Goal: Information Seeking & Learning: Learn about a topic

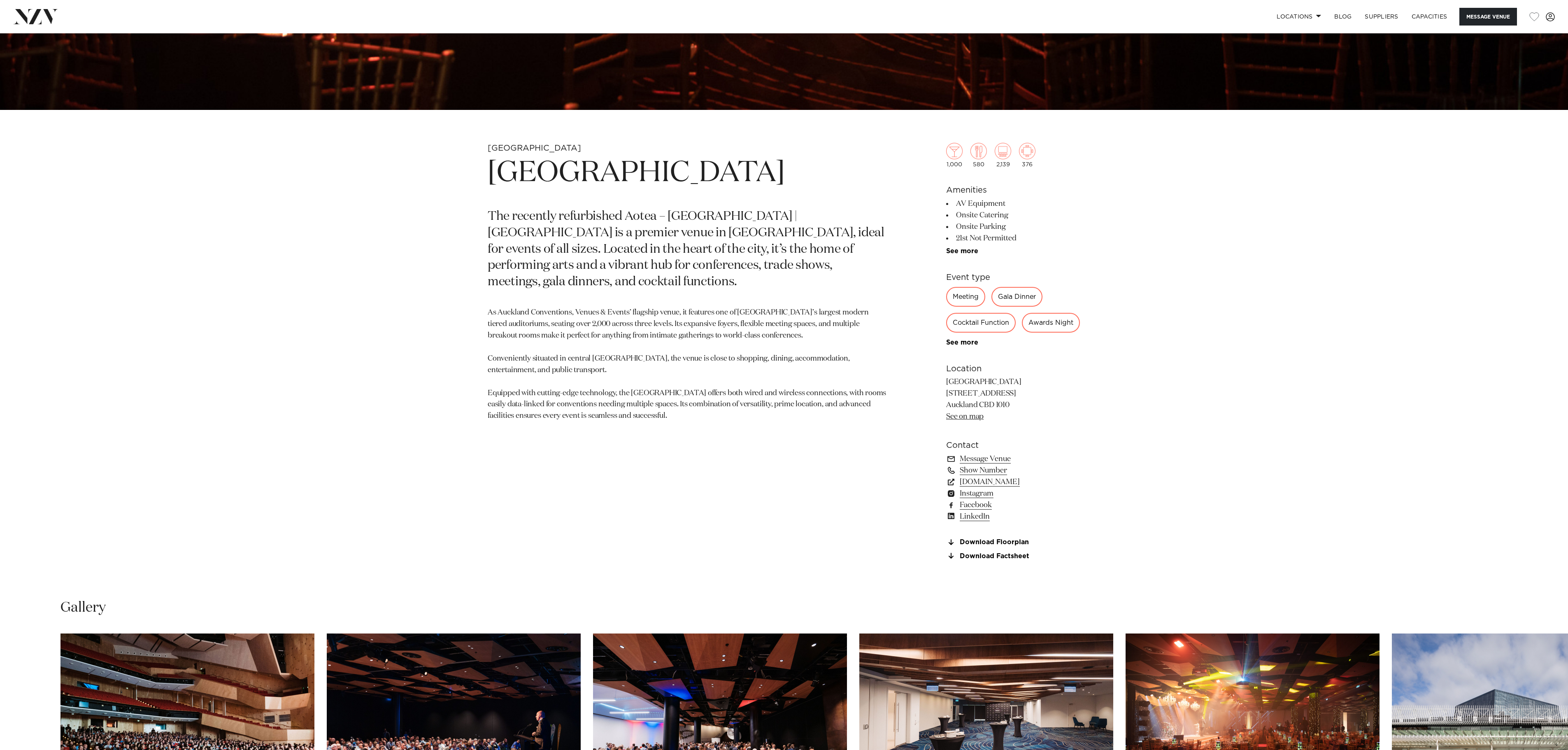
scroll to position [1070, 0]
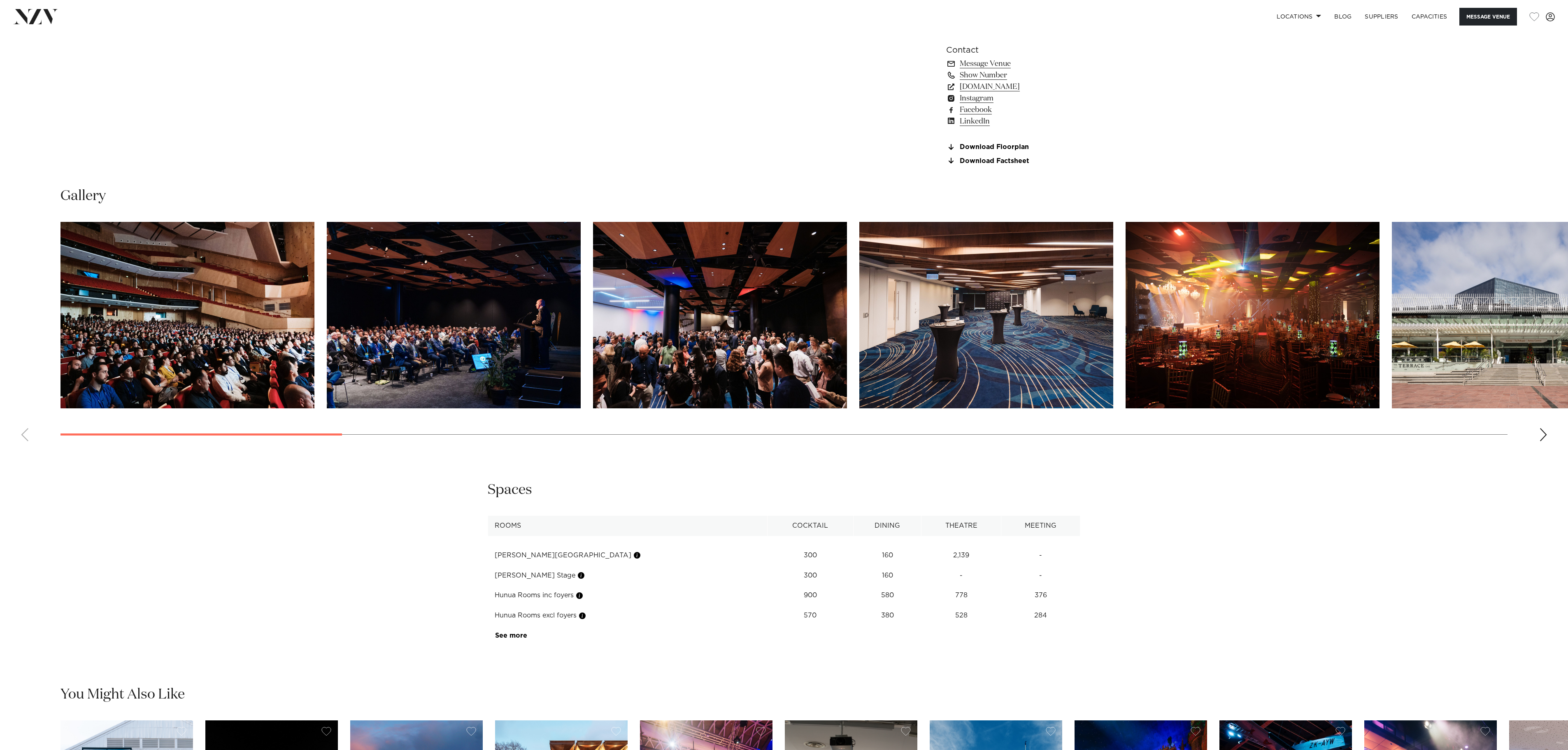
click at [741, 352] on img "3 / 28" at bounding box center [720, 315] width 254 height 186
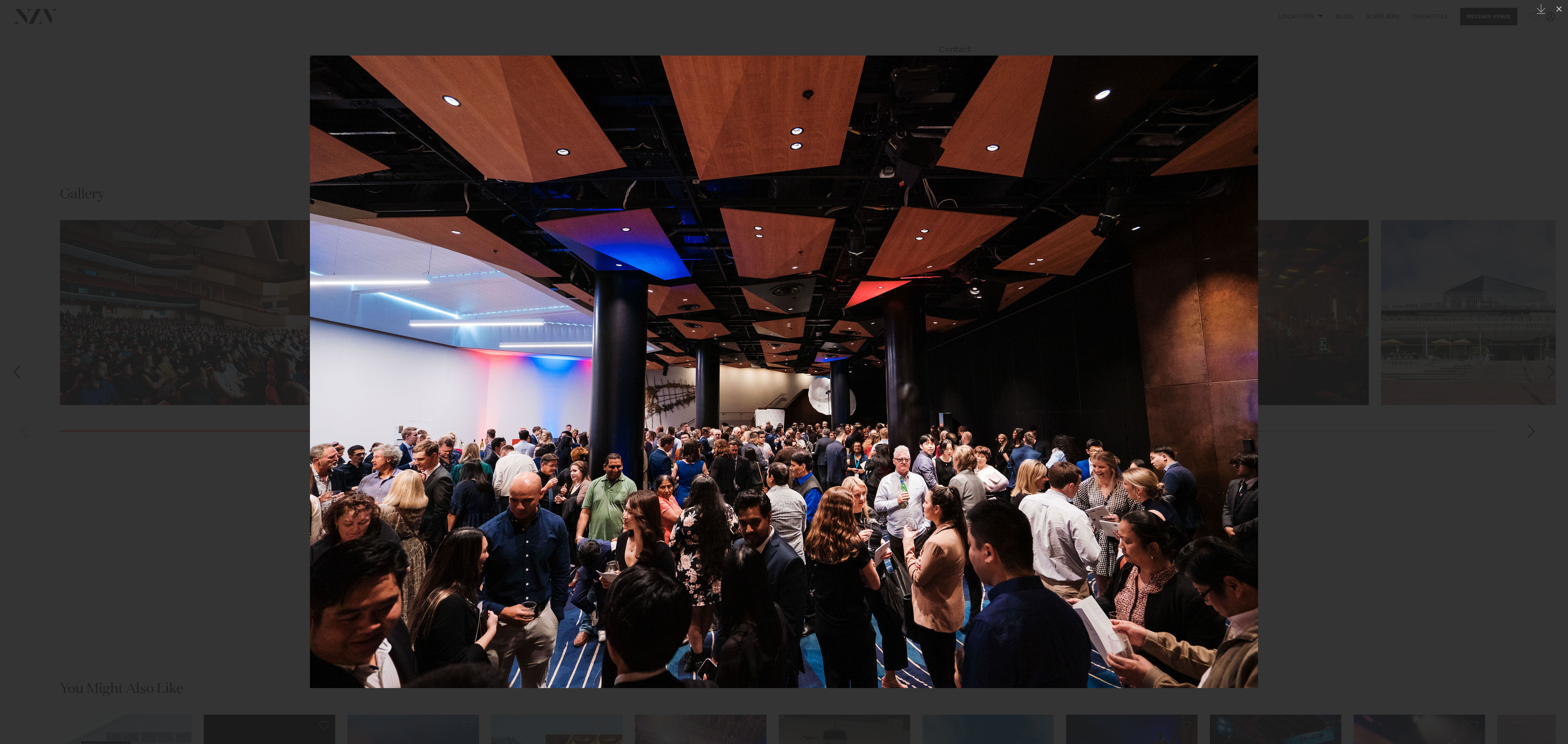
click at [1473, 206] on div at bounding box center [784, 372] width 1568 height 744
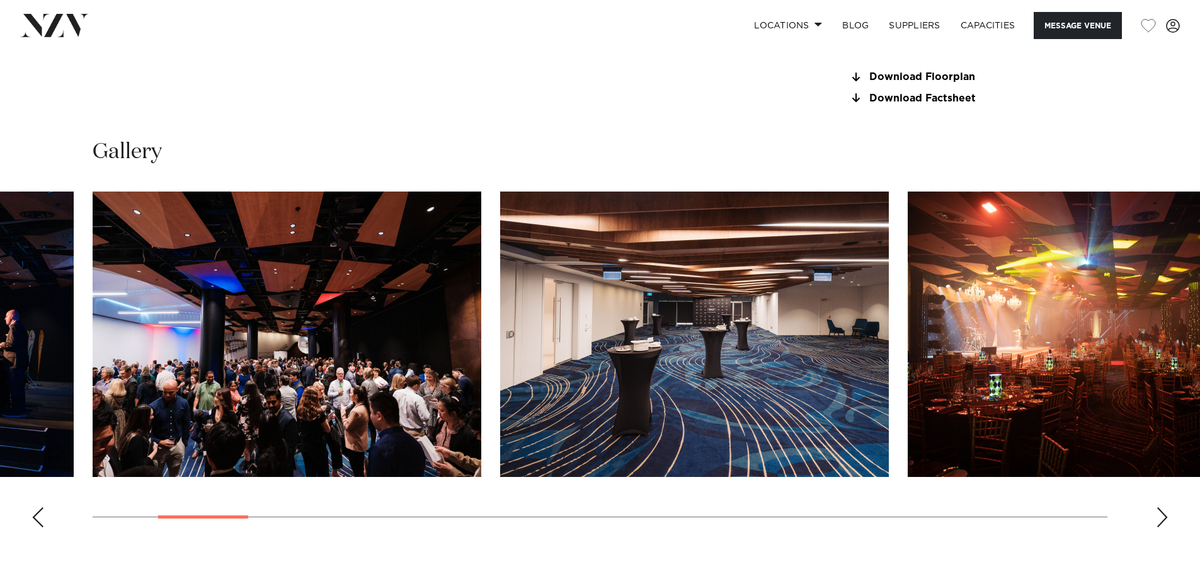
scroll to position [1385, 0]
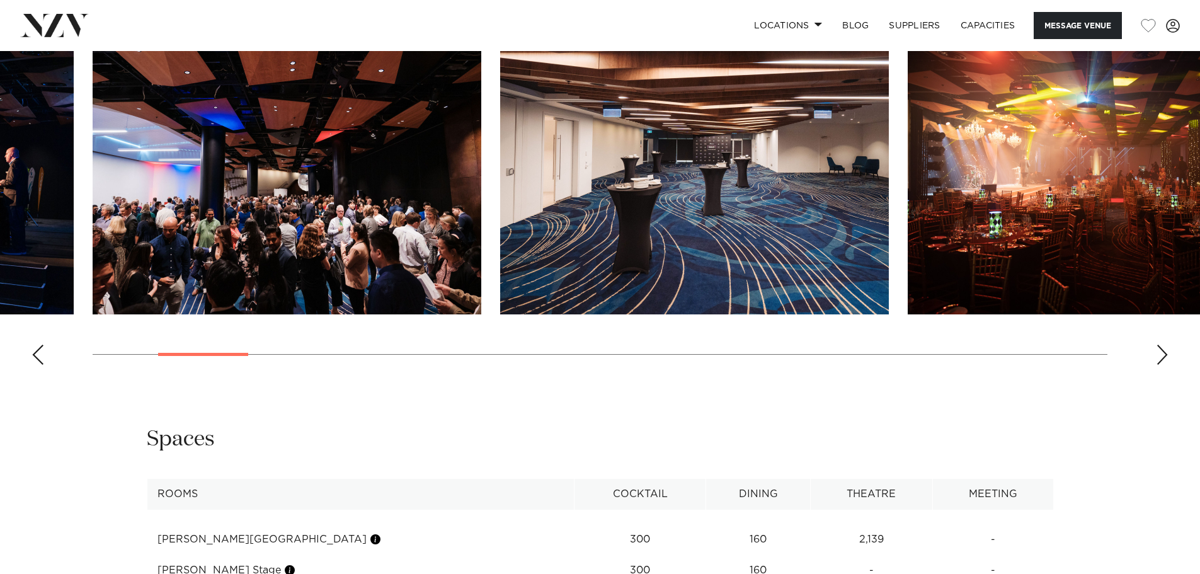
click at [1016, 270] on img "5 / 28" at bounding box center [1101, 171] width 389 height 285
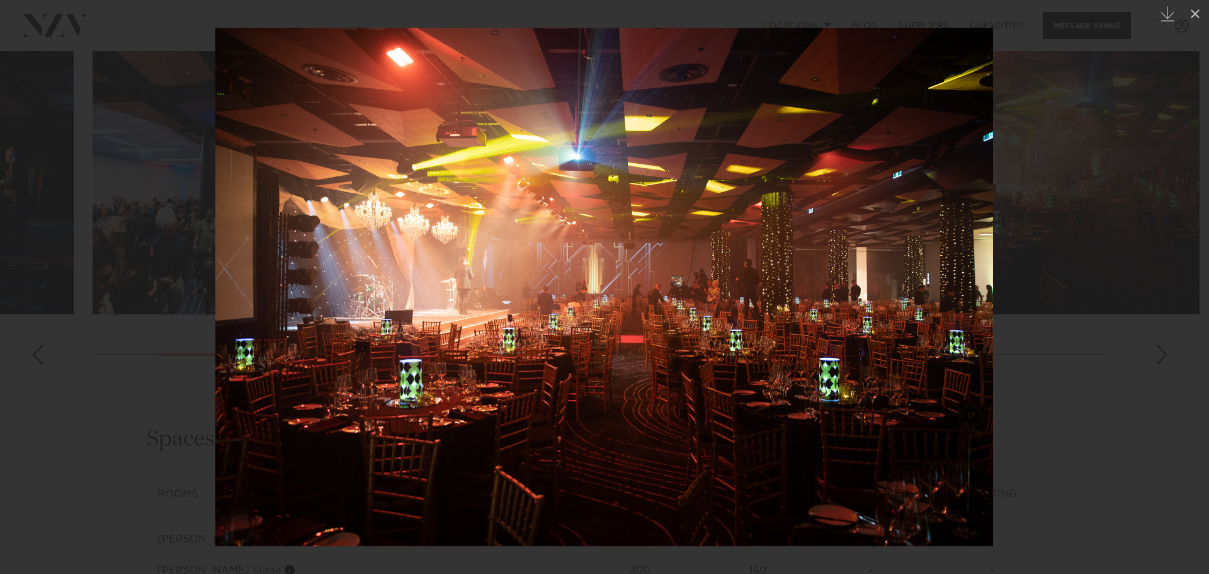
click at [1065, 263] on div at bounding box center [604, 287] width 1209 height 574
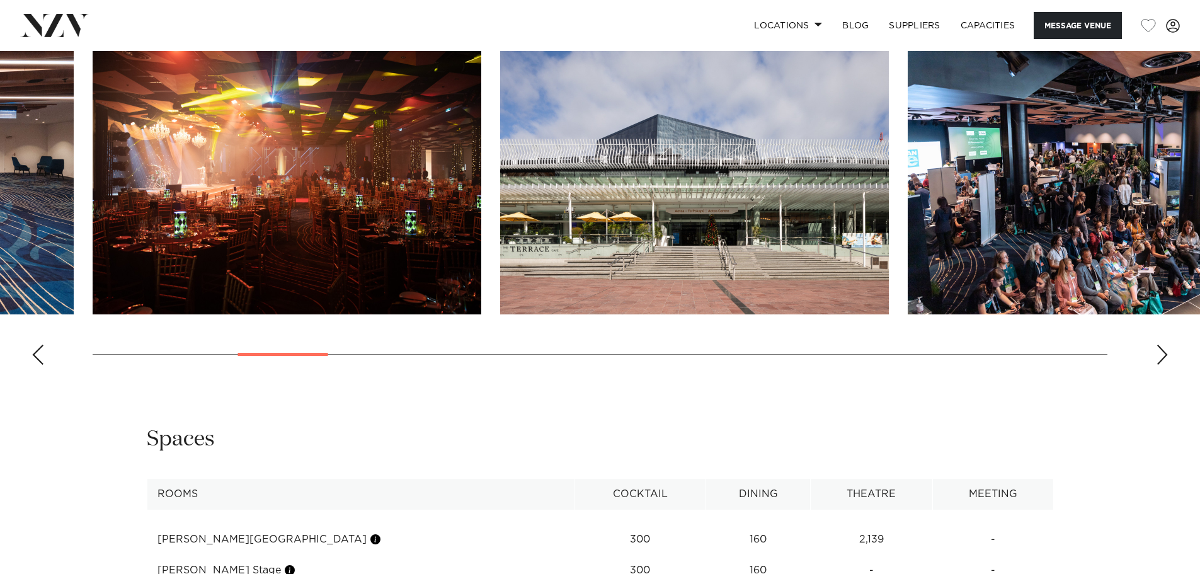
click at [1013, 269] on img "7 / 28" at bounding box center [1101, 171] width 389 height 285
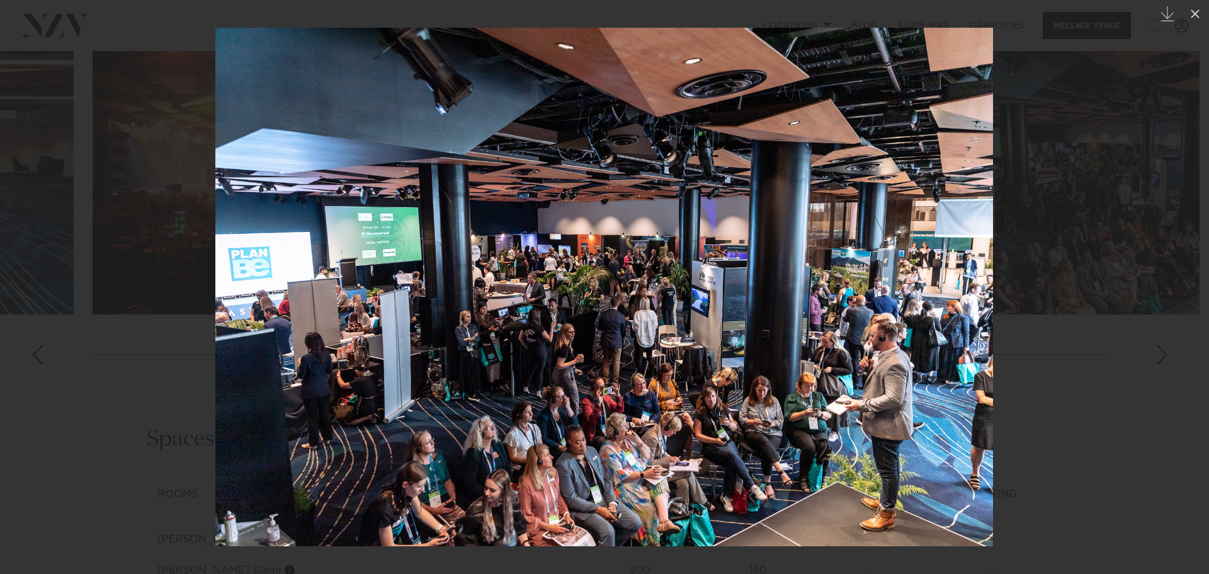
click at [1071, 318] on div at bounding box center [604, 287] width 1209 height 574
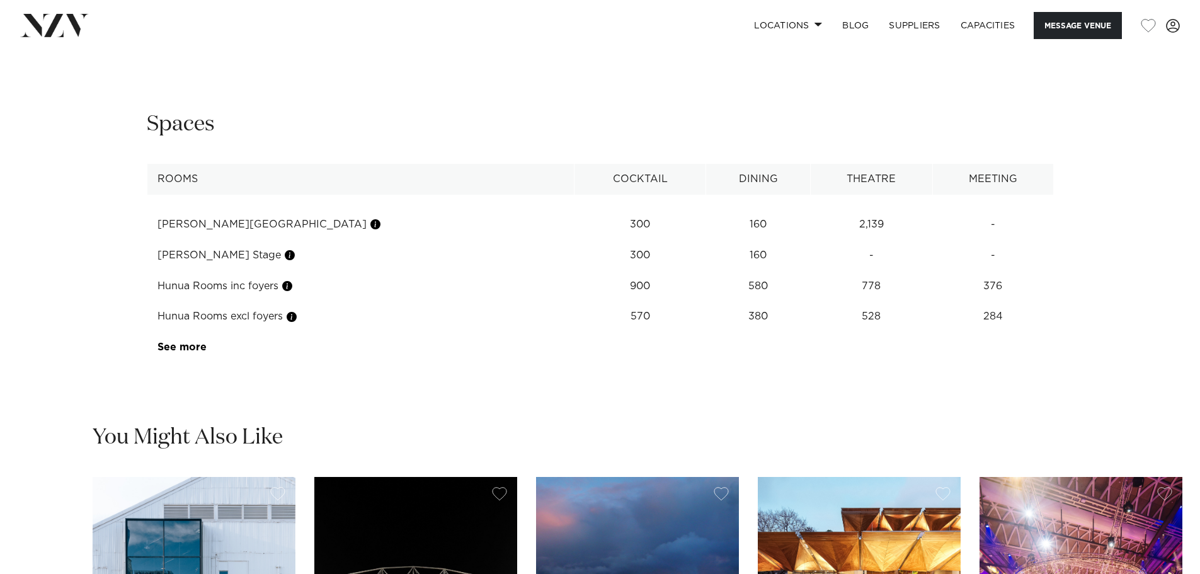
scroll to position [1826, 0]
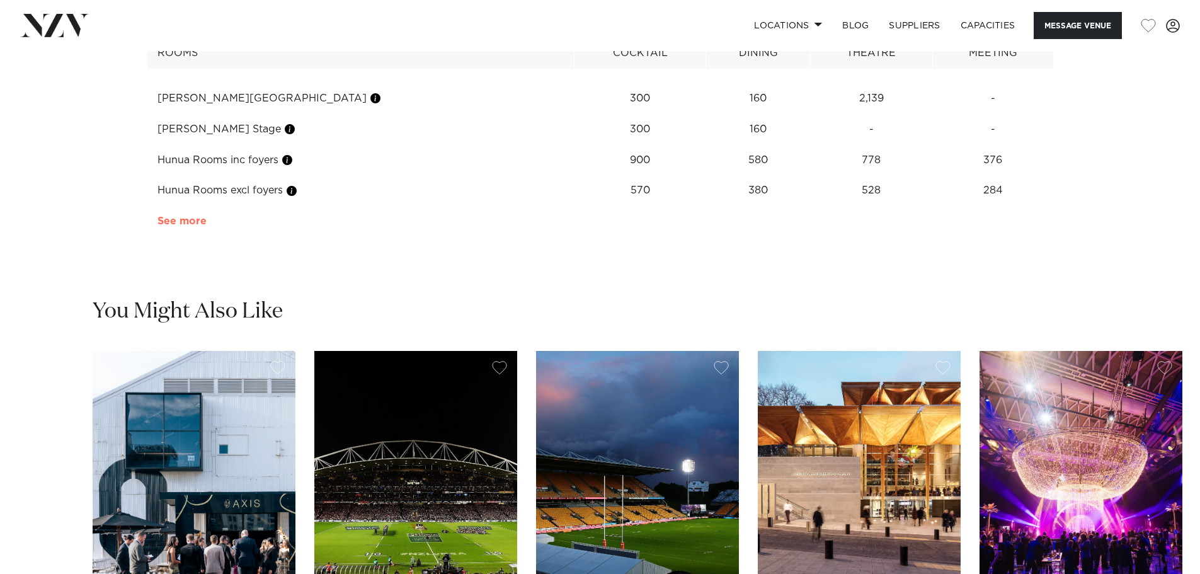
click at [185, 226] on link "See more" at bounding box center [206, 221] width 98 height 10
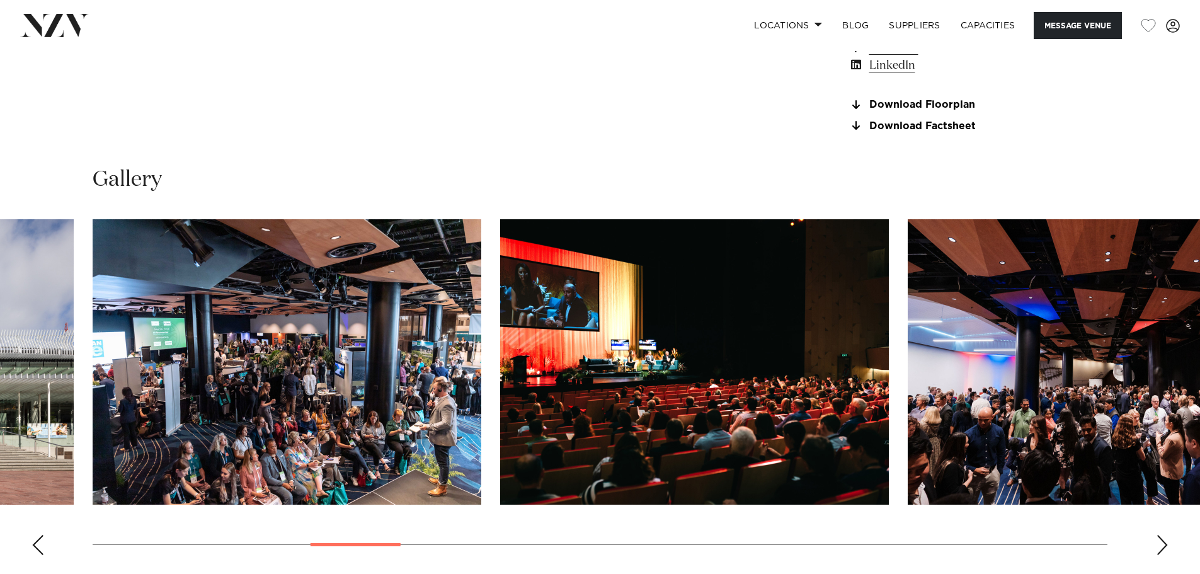
scroll to position [1196, 0]
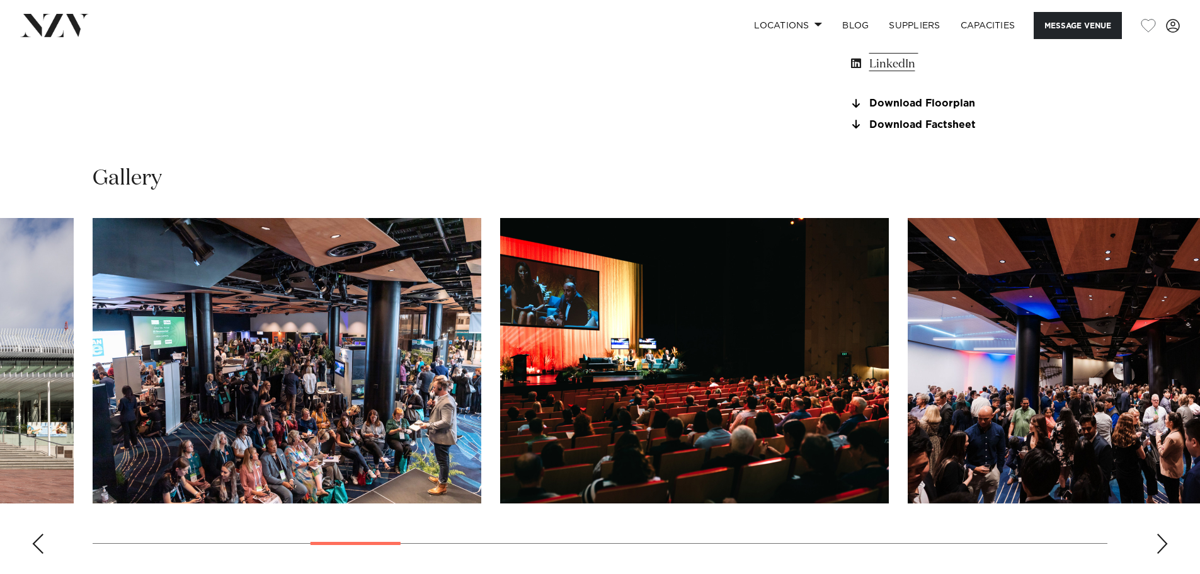
click at [1050, 384] on img "9 / 28" at bounding box center [1101, 360] width 389 height 285
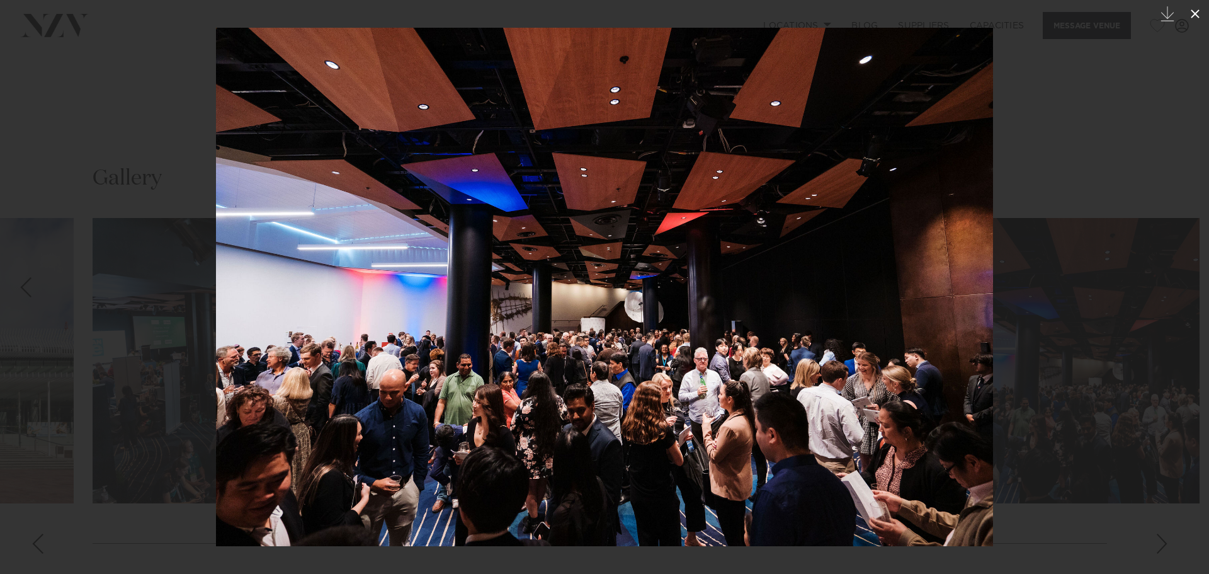
click at [1193, 8] on icon at bounding box center [1195, 13] width 15 height 15
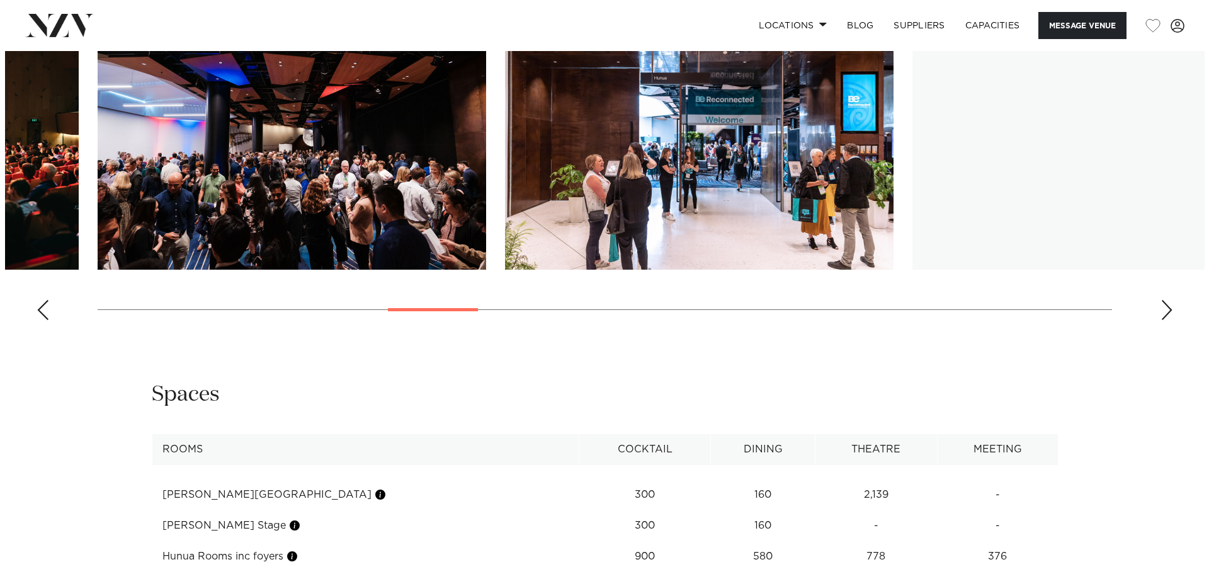
scroll to position [1448, 0]
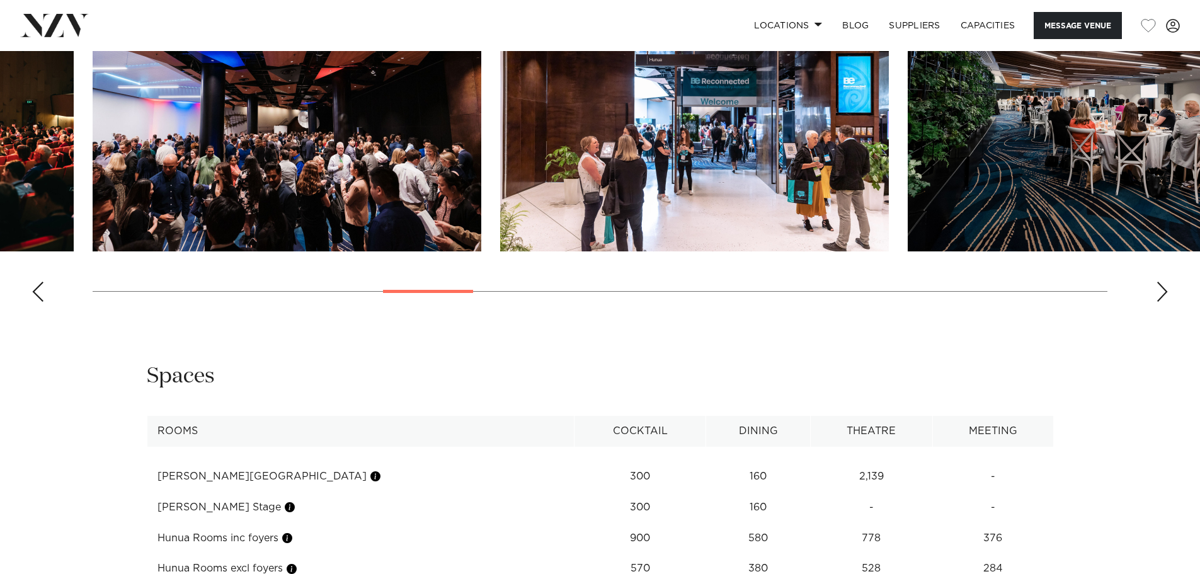
click at [1165, 302] on div "Next slide" at bounding box center [1162, 291] width 13 height 20
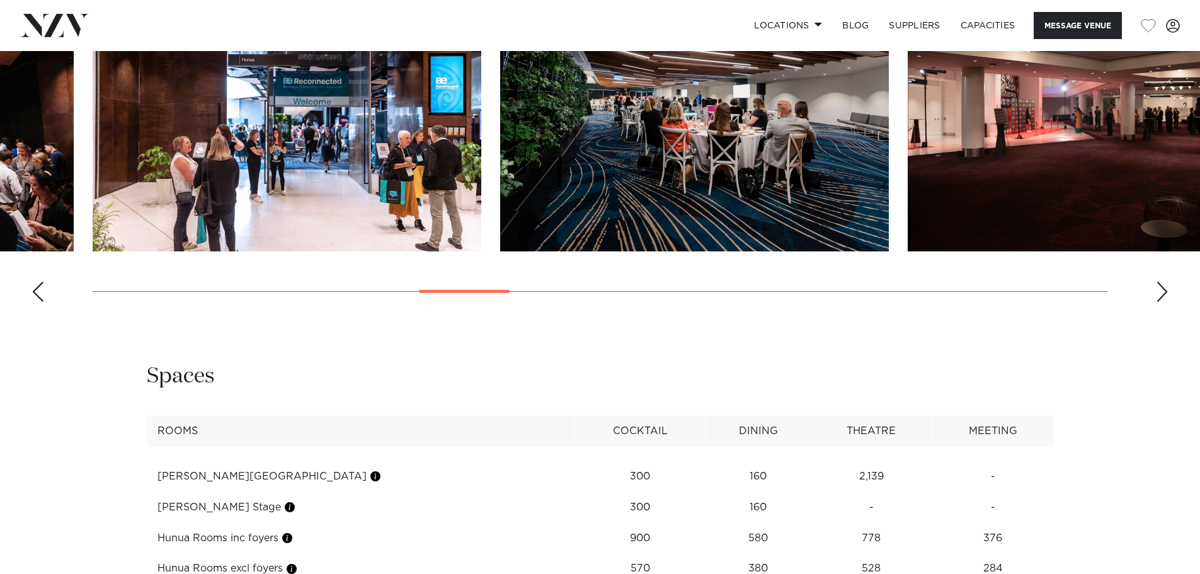
click at [1165, 302] on div "Next slide" at bounding box center [1162, 291] width 13 height 20
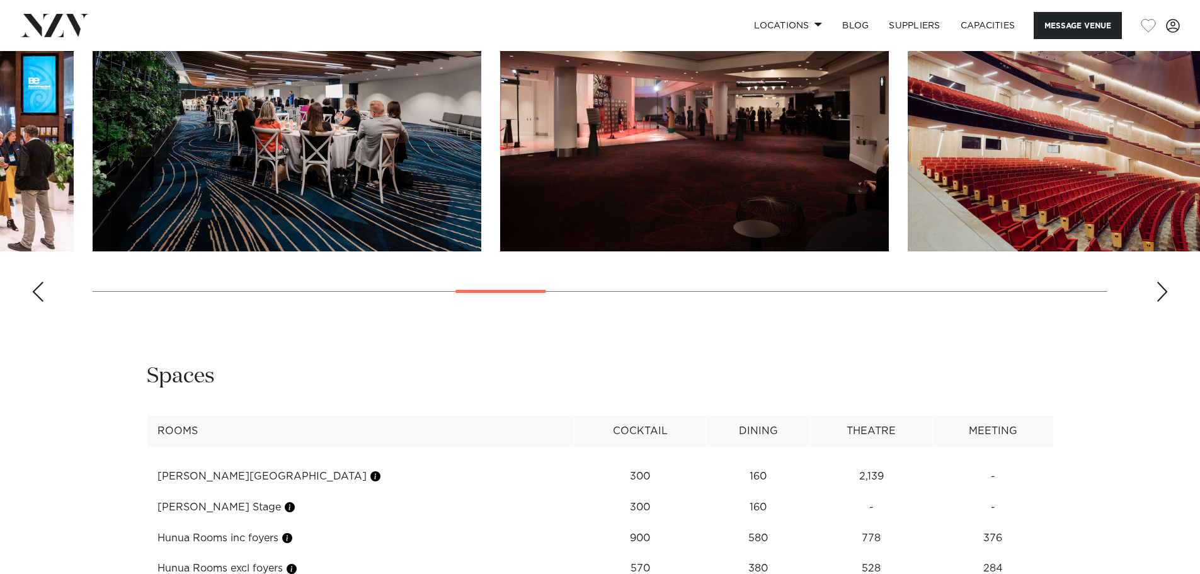
click at [1165, 302] on div "Next slide" at bounding box center [1162, 291] width 13 height 20
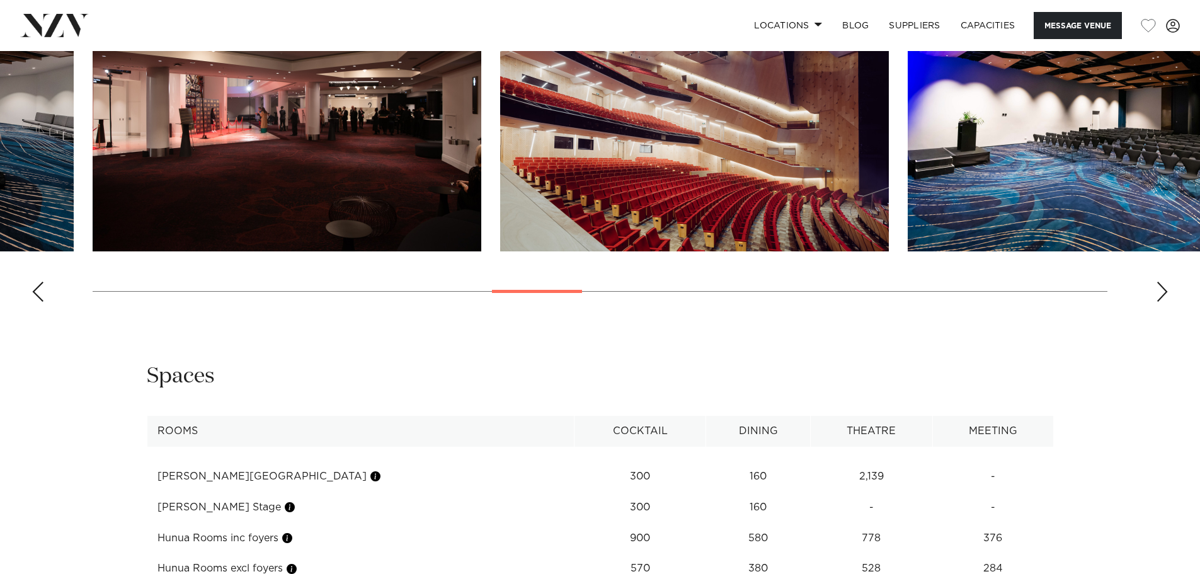
click at [1165, 302] on div "Next slide" at bounding box center [1162, 291] width 13 height 20
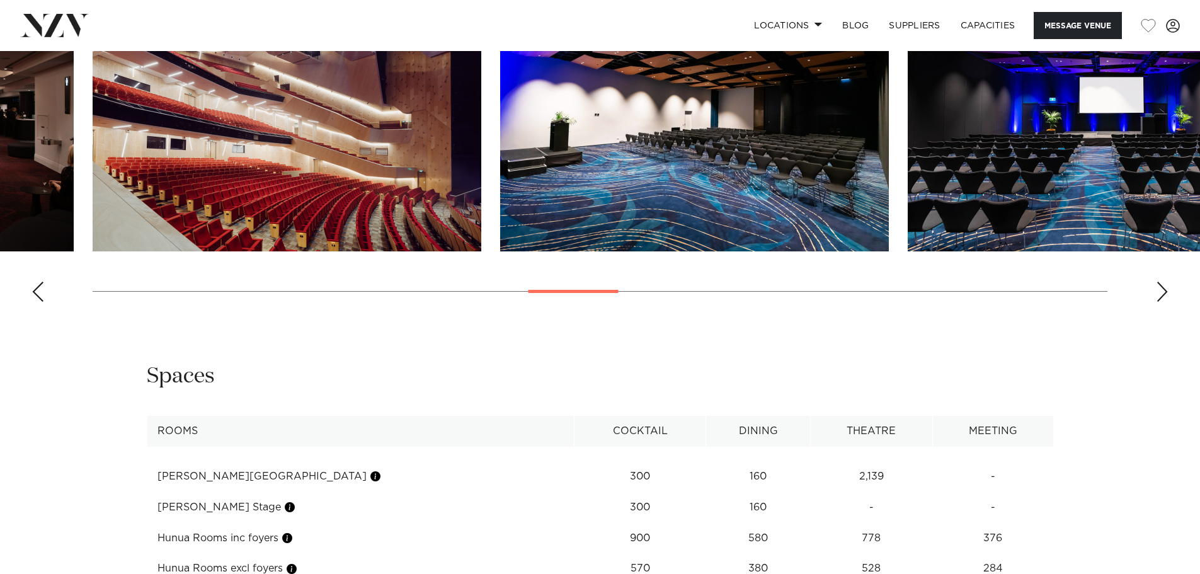
click at [1165, 302] on div "Next slide" at bounding box center [1162, 291] width 13 height 20
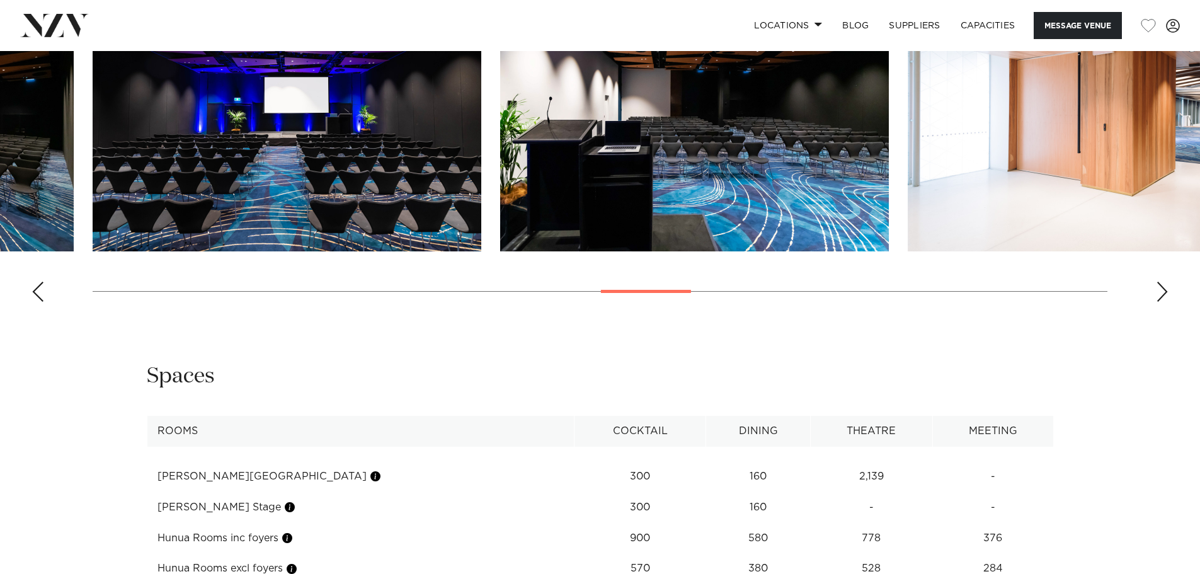
click at [1164, 302] on div "Next slide" at bounding box center [1162, 291] width 13 height 20
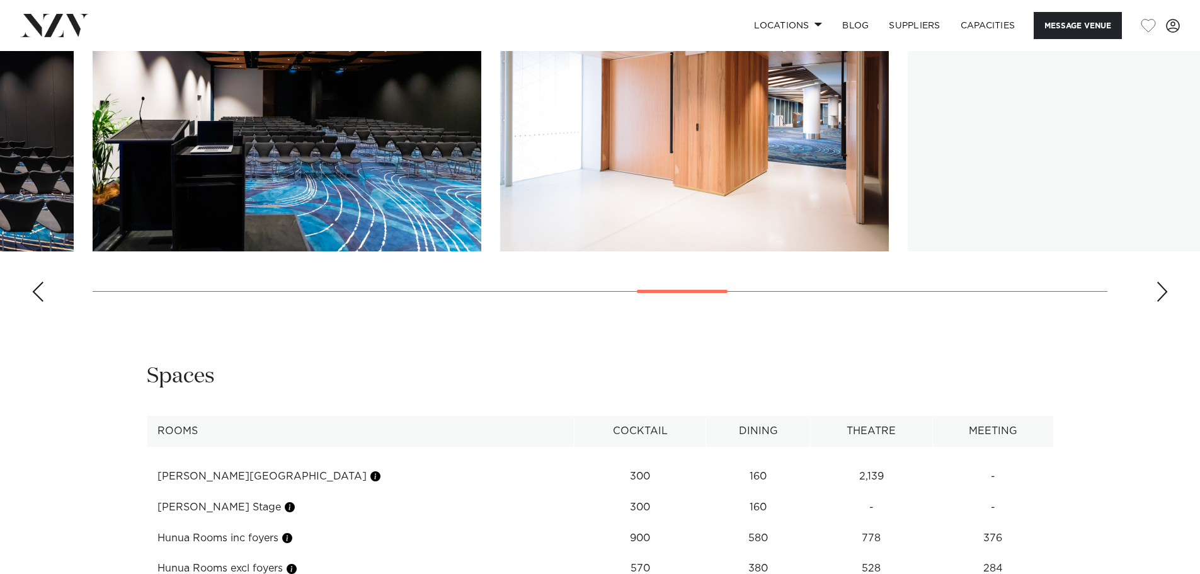
click at [1164, 302] on div "Next slide" at bounding box center [1162, 291] width 13 height 20
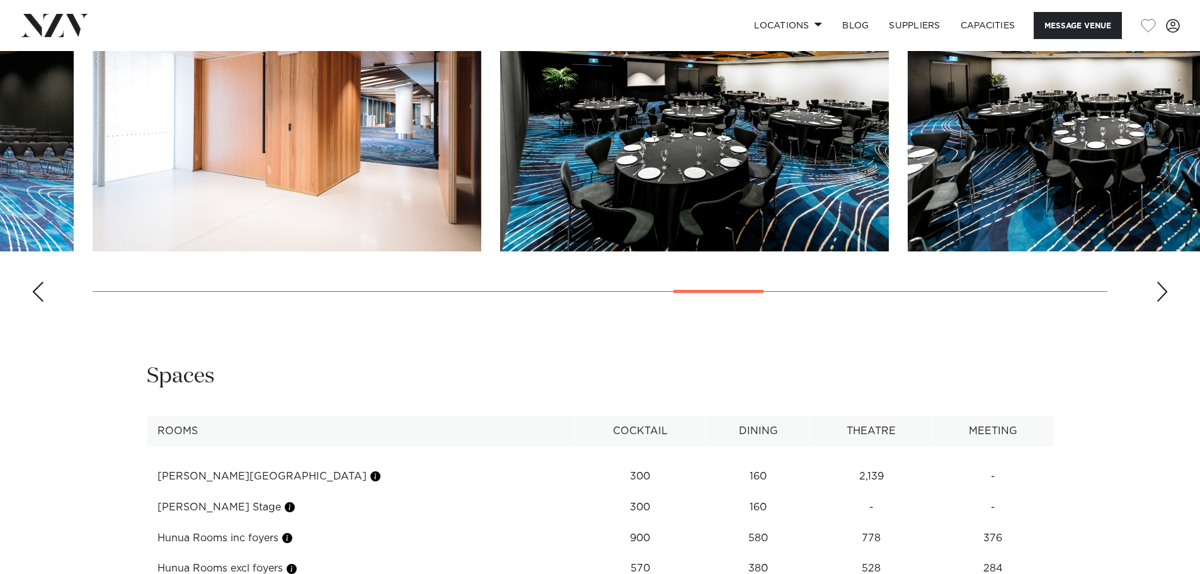
click at [1164, 302] on div "Next slide" at bounding box center [1162, 291] width 13 height 20
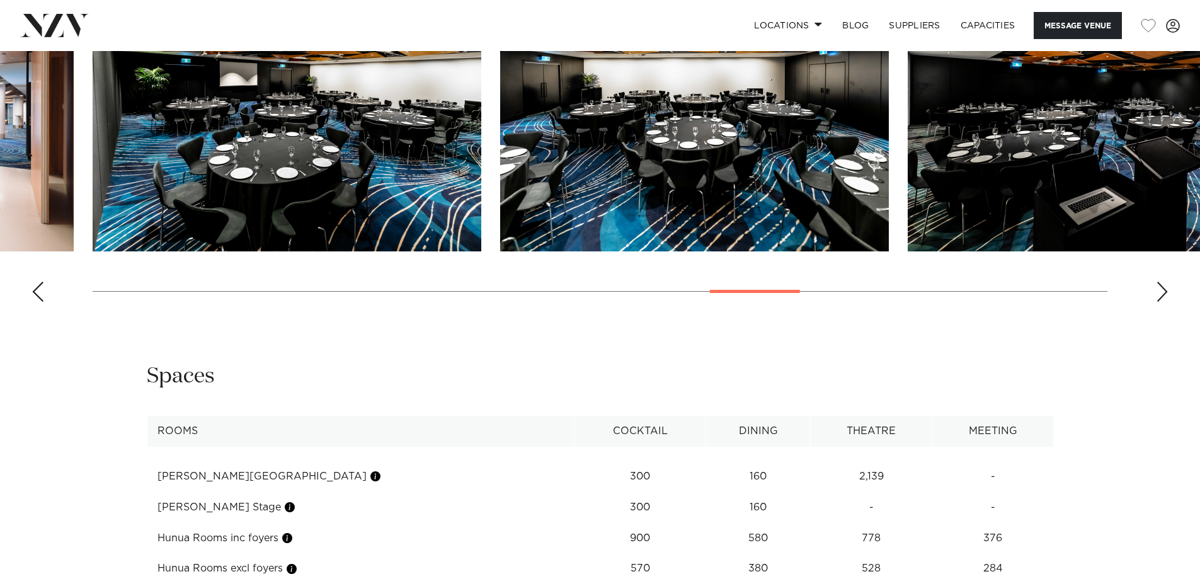
click at [1164, 302] on div "Next slide" at bounding box center [1162, 291] width 13 height 20
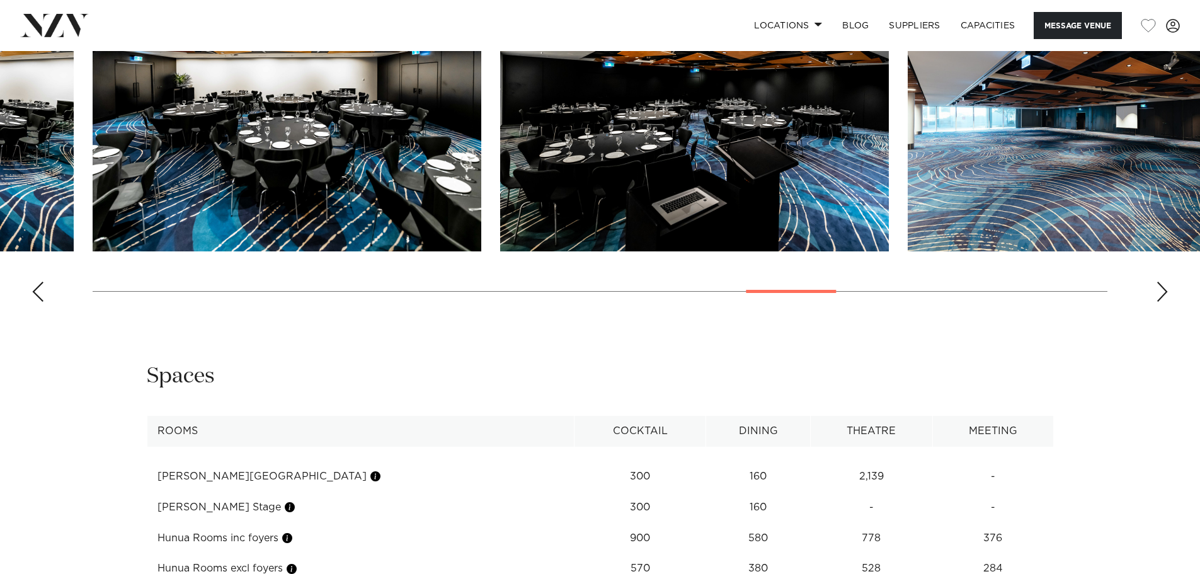
click at [1164, 302] on div "Next slide" at bounding box center [1162, 291] width 13 height 20
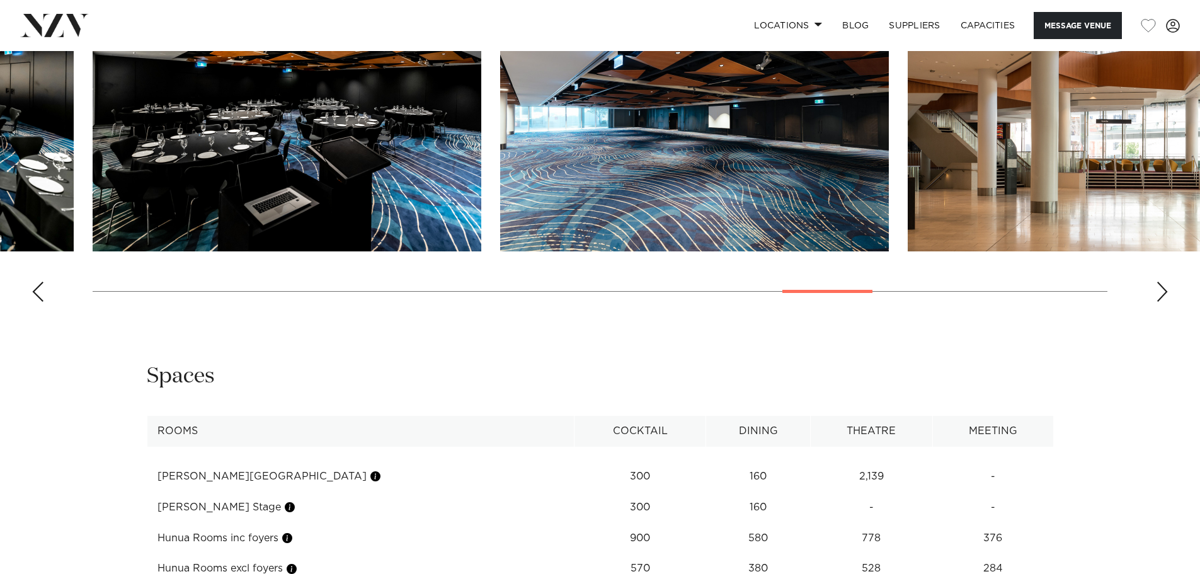
click at [1164, 302] on div "Next slide" at bounding box center [1162, 291] width 13 height 20
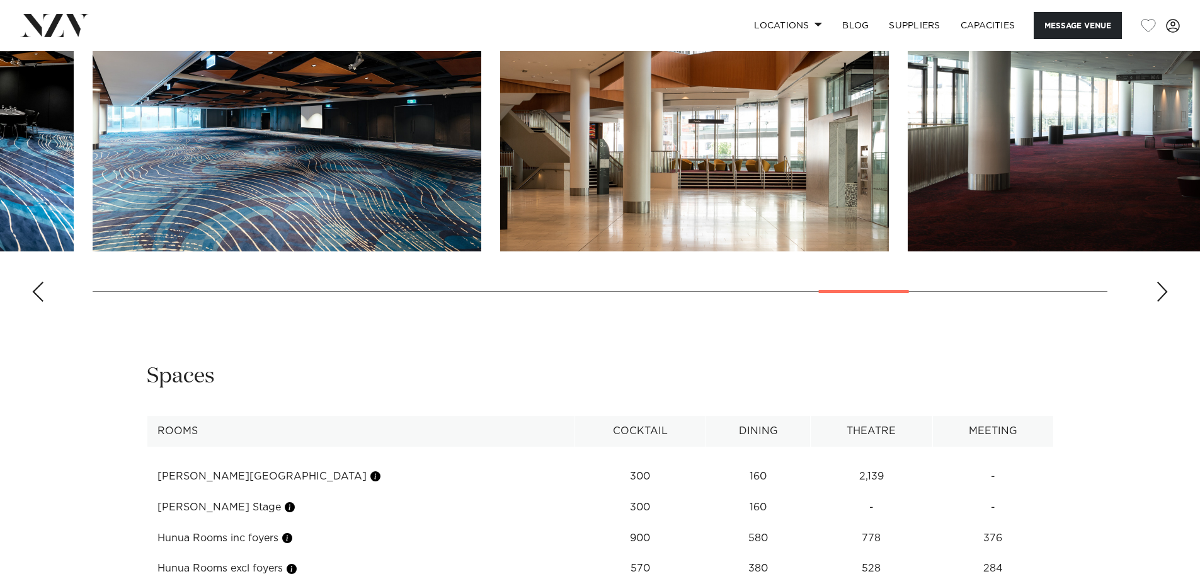
click at [1164, 302] on div "Next slide" at bounding box center [1162, 291] width 13 height 20
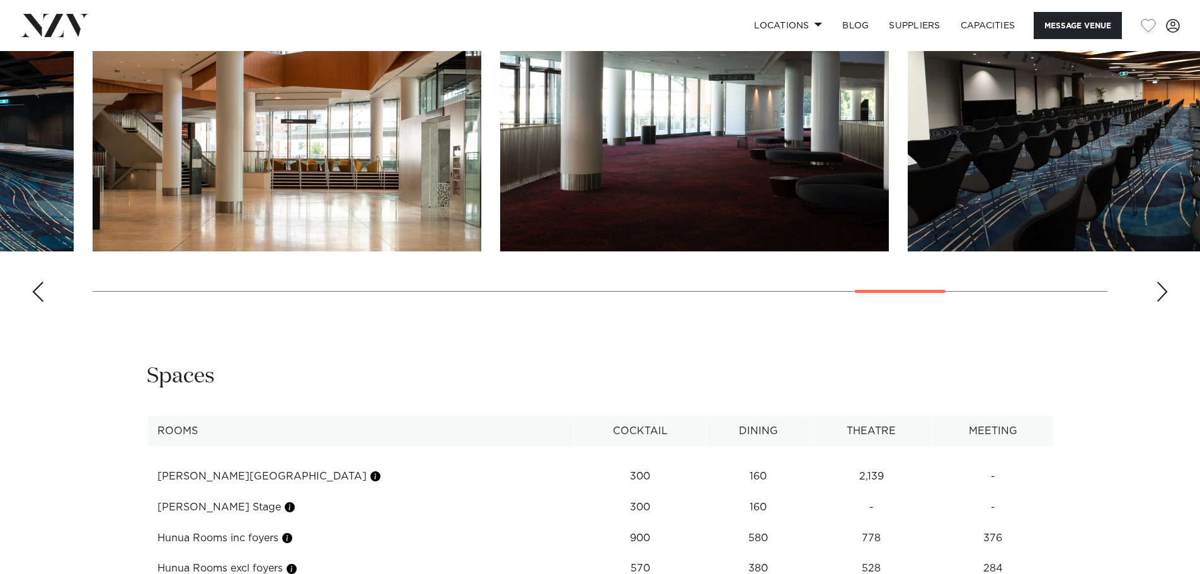
click at [1164, 302] on div "Next slide" at bounding box center [1162, 291] width 13 height 20
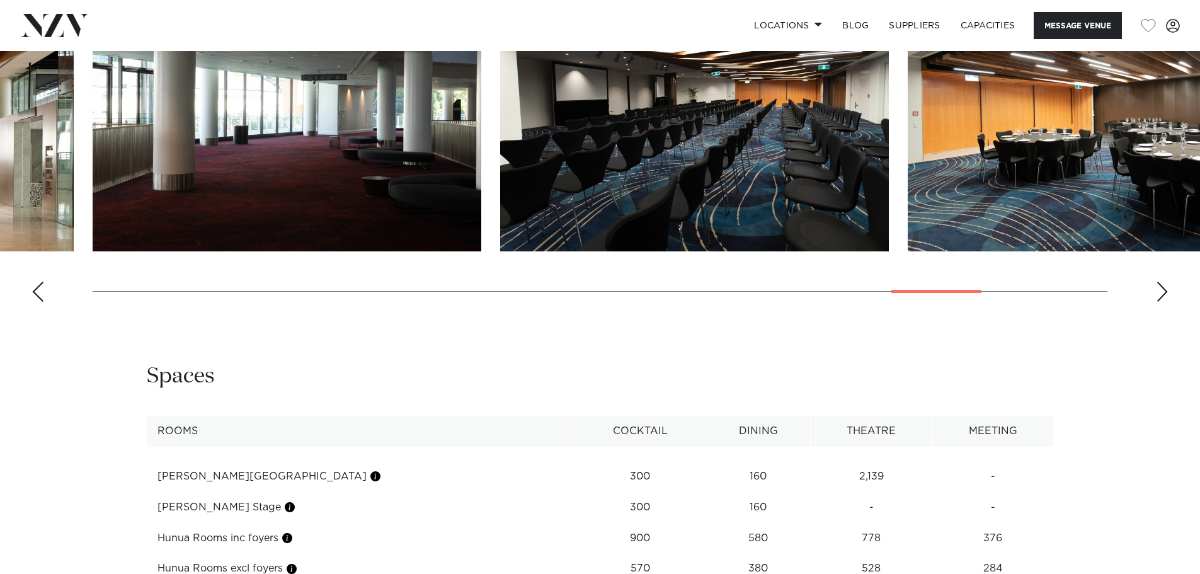
click at [1164, 302] on div "Next slide" at bounding box center [1162, 291] width 13 height 20
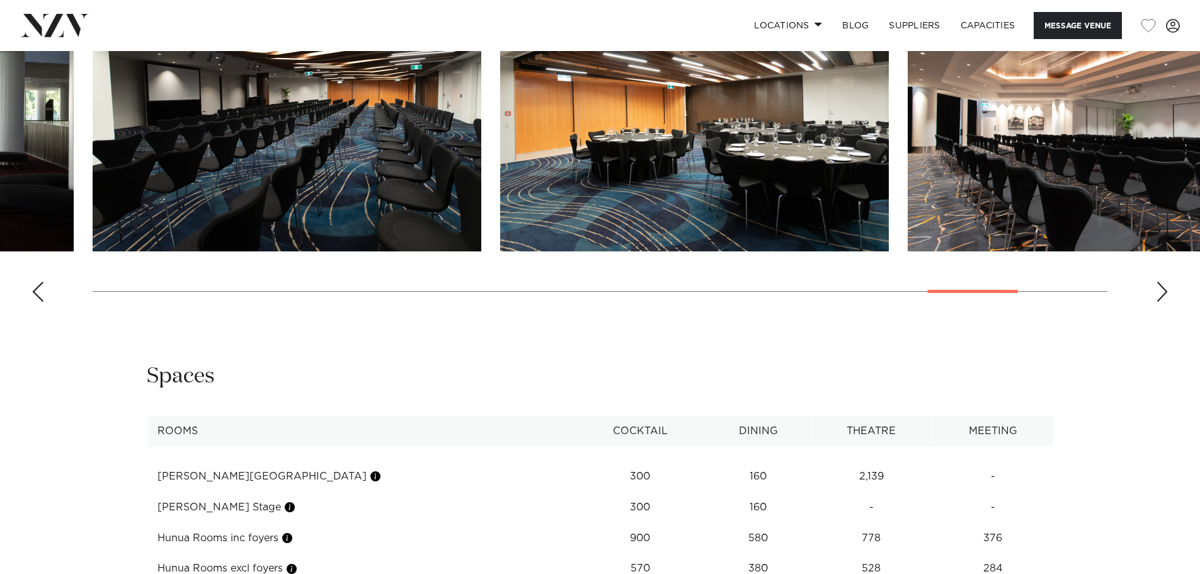
click at [1164, 302] on div "Next slide" at bounding box center [1162, 291] width 13 height 20
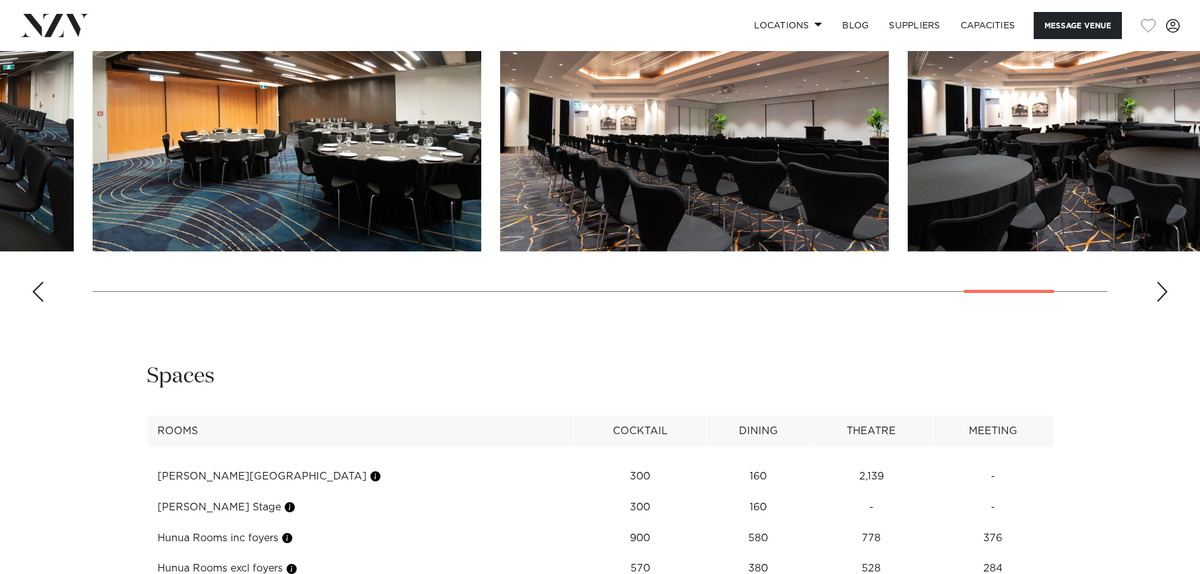
click at [1164, 302] on div "Next slide" at bounding box center [1162, 291] width 13 height 20
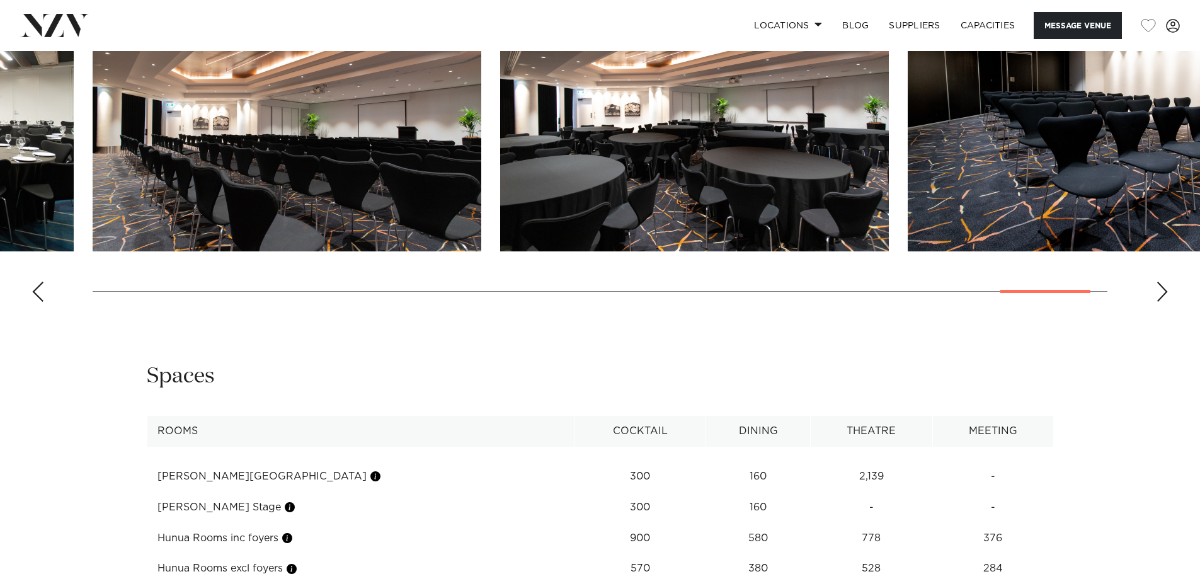
click at [1164, 302] on div "Next slide" at bounding box center [1162, 291] width 13 height 20
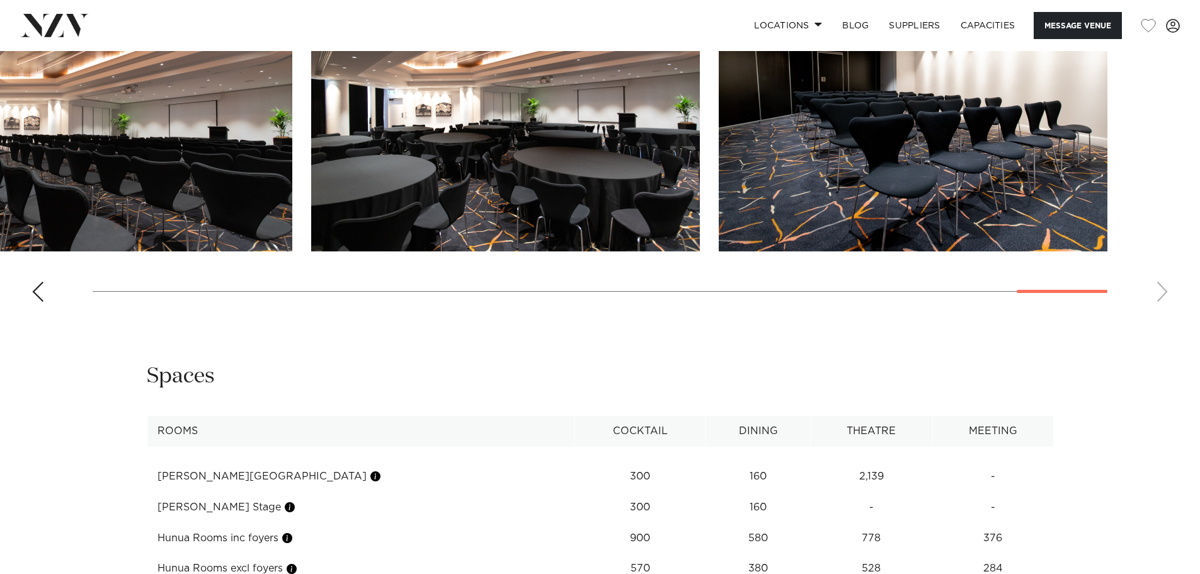
click at [1164, 312] on swiper-container at bounding box center [600, 139] width 1200 height 346
click at [1175, 302] on swiper-container at bounding box center [600, 139] width 1200 height 346
click at [35, 302] on div "Previous slide" at bounding box center [37, 291] width 13 height 20
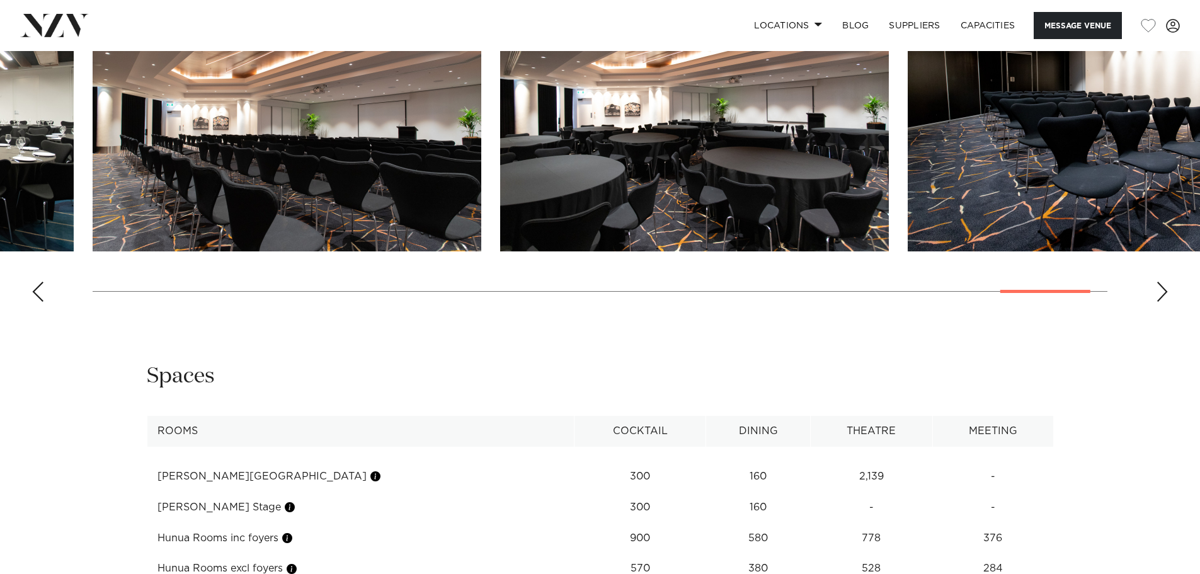
click at [35, 302] on div "Previous slide" at bounding box center [37, 291] width 13 height 20
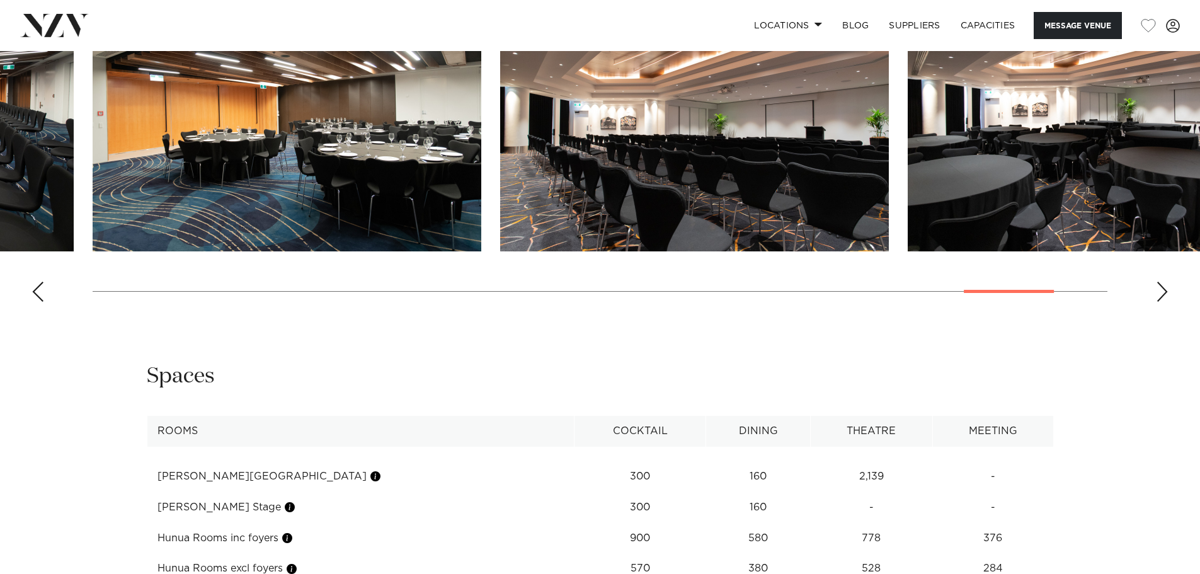
click at [35, 302] on div "Previous slide" at bounding box center [37, 291] width 13 height 20
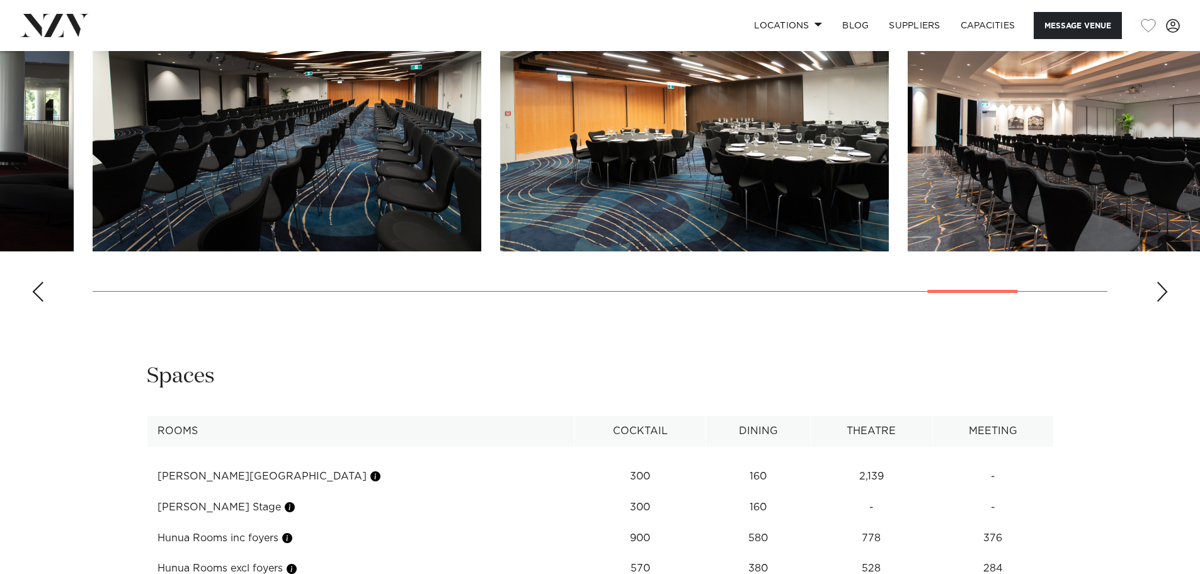
click at [35, 302] on div "Previous slide" at bounding box center [37, 291] width 13 height 20
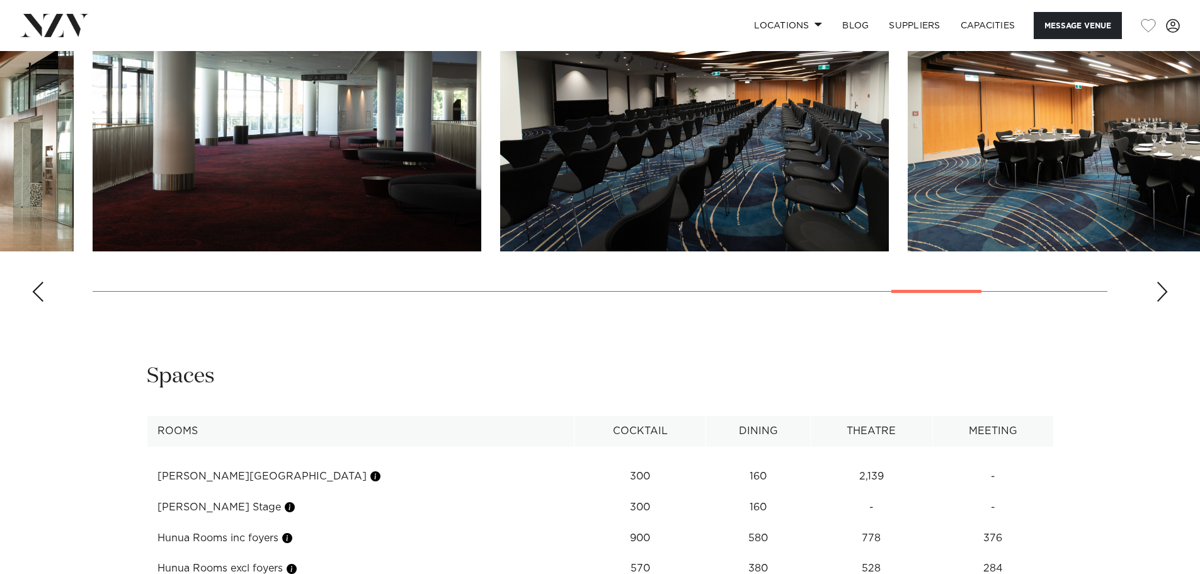
click at [35, 302] on div "Previous slide" at bounding box center [37, 291] width 13 height 20
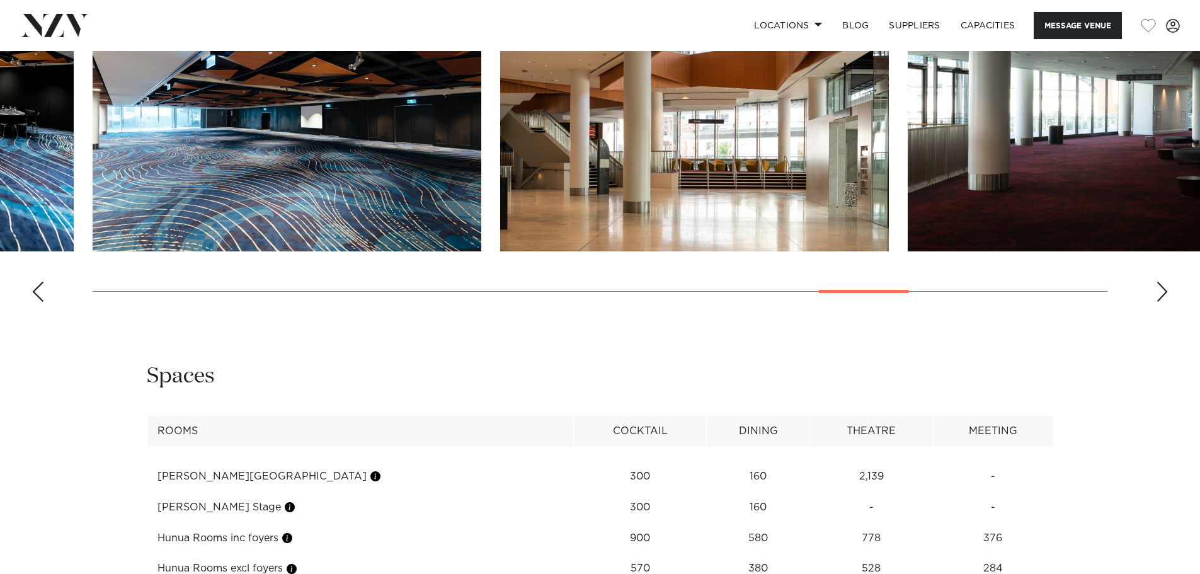
click at [35, 302] on div "Previous slide" at bounding box center [37, 291] width 13 height 20
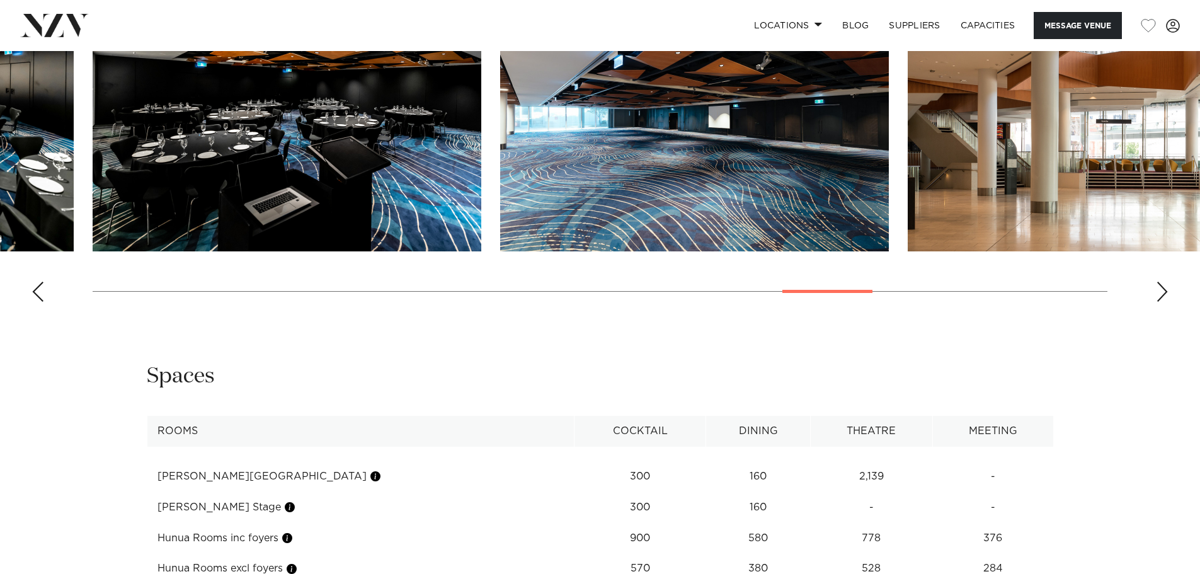
click at [35, 302] on div "Previous slide" at bounding box center [37, 291] width 13 height 20
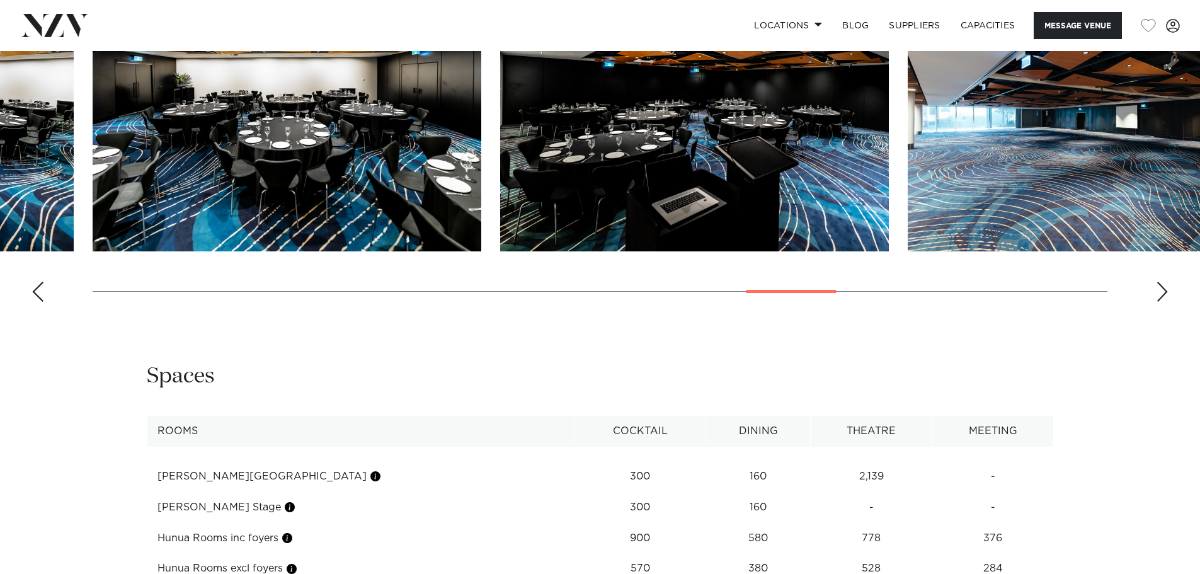
click at [35, 302] on div "Previous slide" at bounding box center [37, 291] width 13 height 20
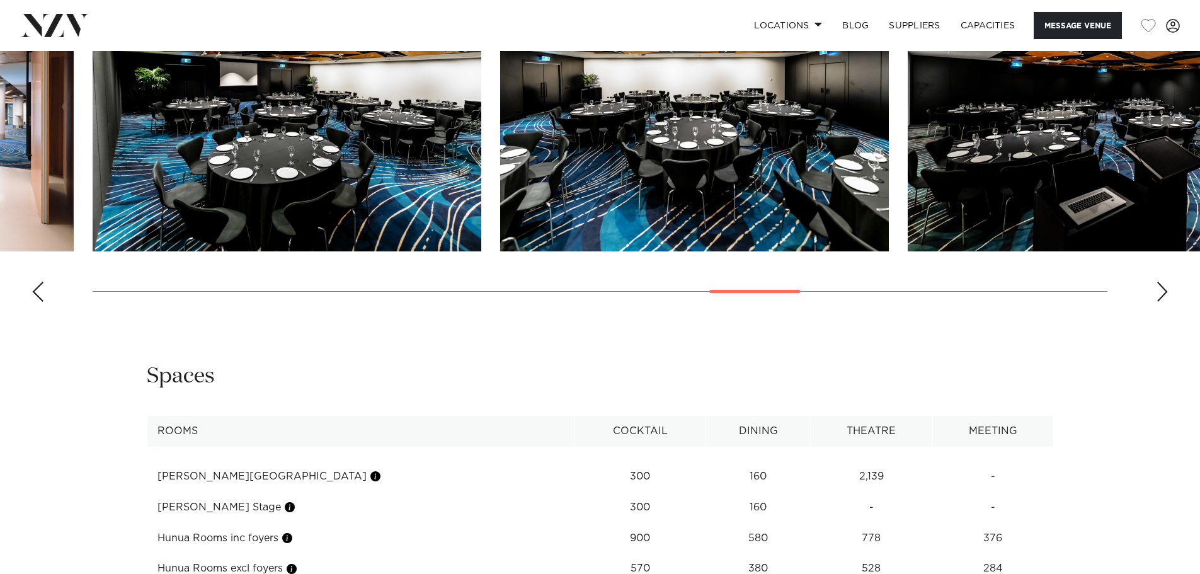
click at [35, 302] on div "Previous slide" at bounding box center [37, 291] width 13 height 20
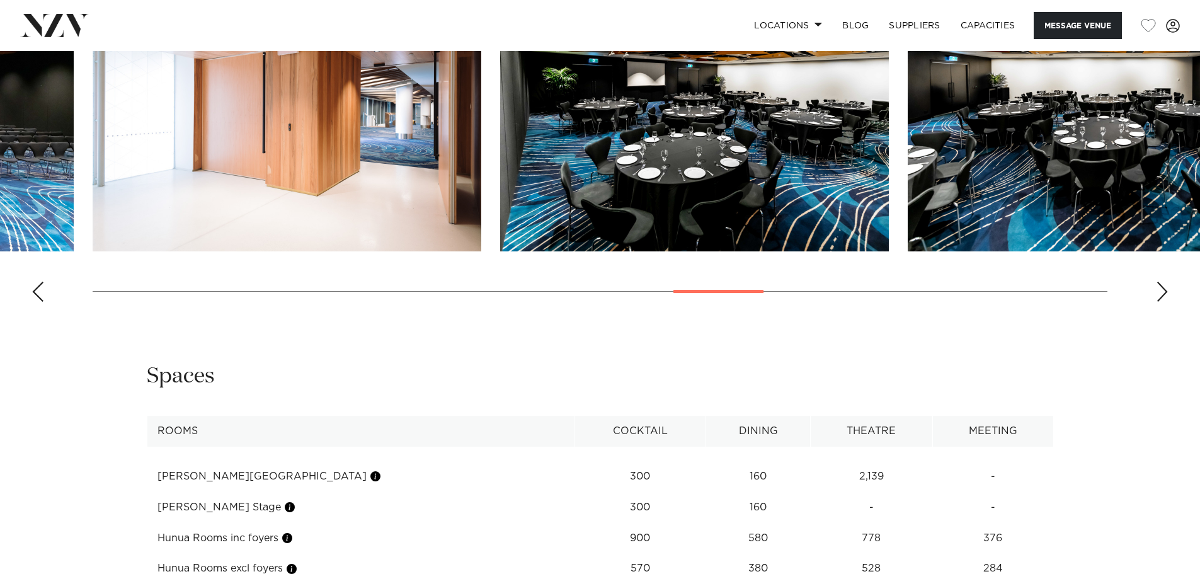
click at [35, 302] on div "Previous slide" at bounding box center [37, 291] width 13 height 20
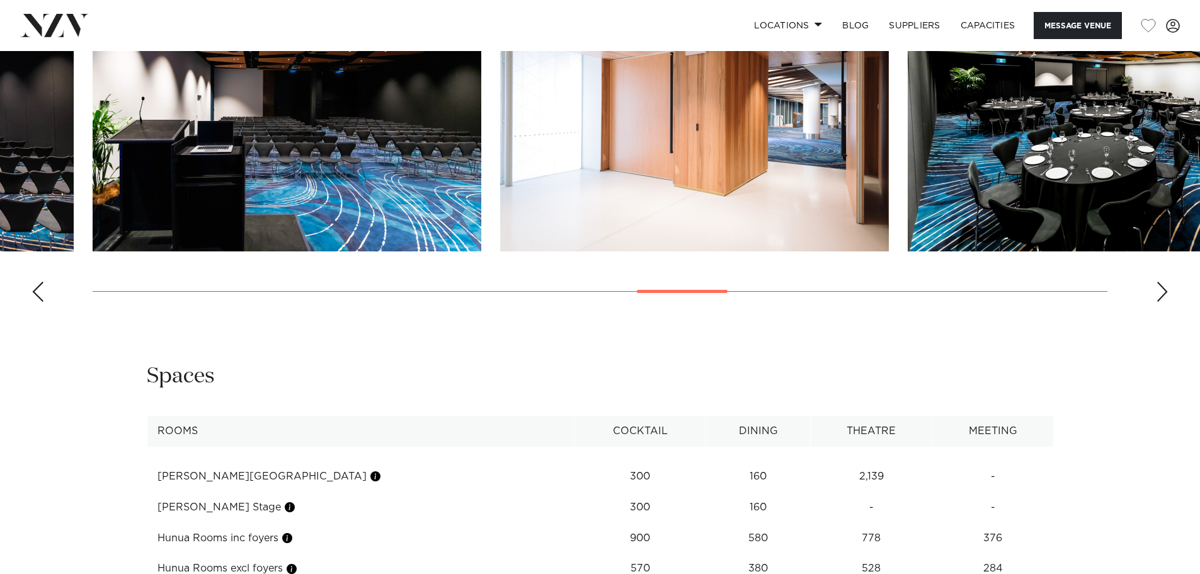
click at [35, 302] on div "Previous slide" at bounding box center [37, 291] width 13 height 20
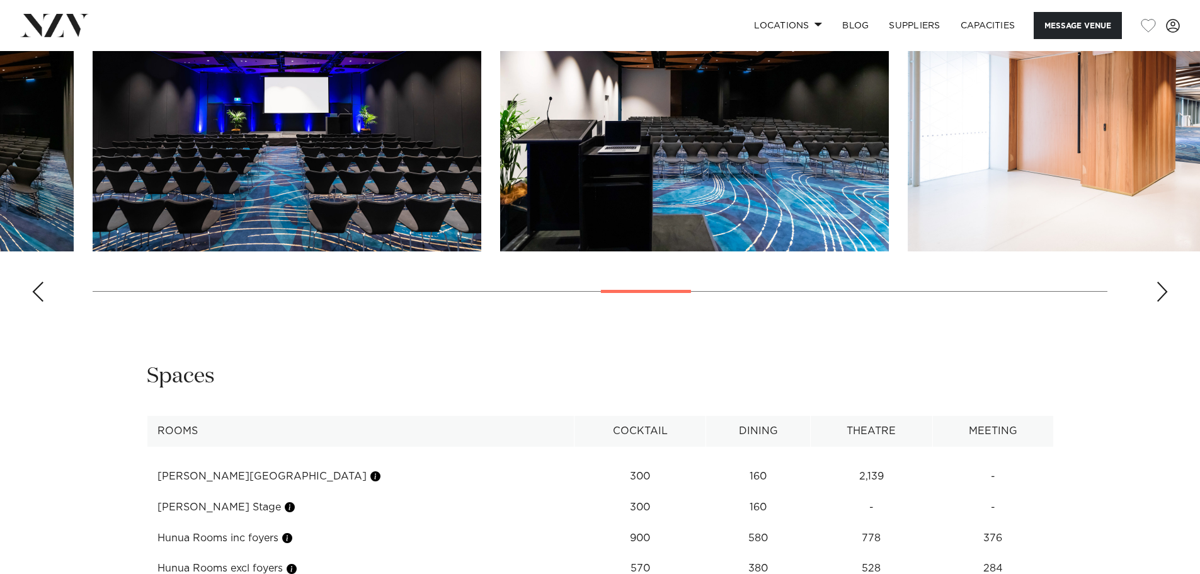
click at [35, 302] on div "Previous slide" at bounding box center [37, 291] width 13 height 20
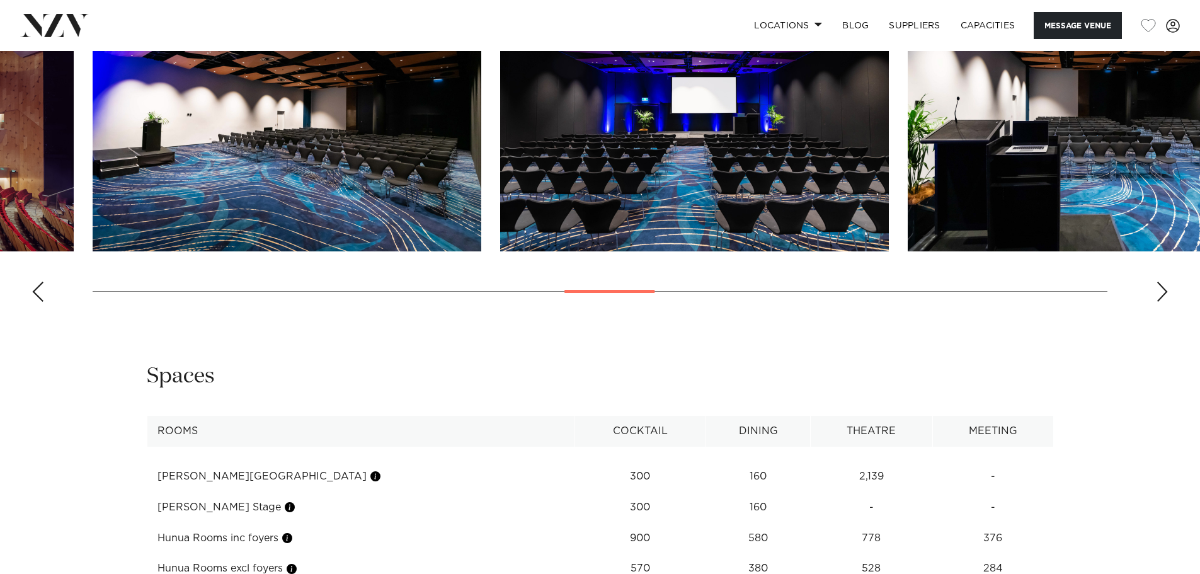
click at [35, 302] on div "Previous slide" at bounding box center [37, 291] width 13 height 20
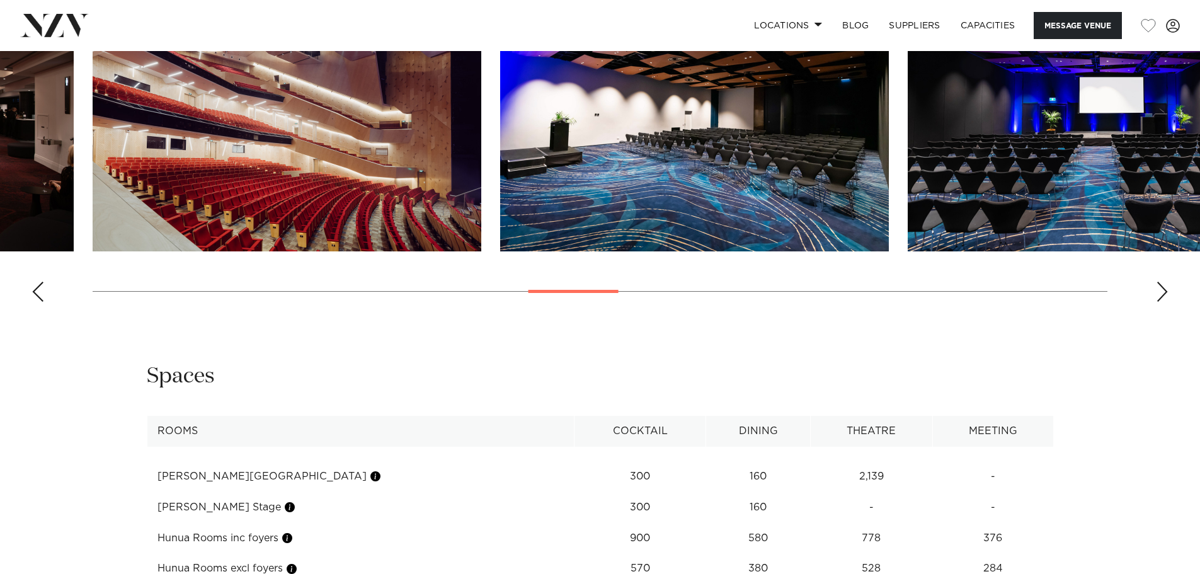
click at [35, 302] on div "Previous slide" at bounding box center [37, 291] width 13 height 20
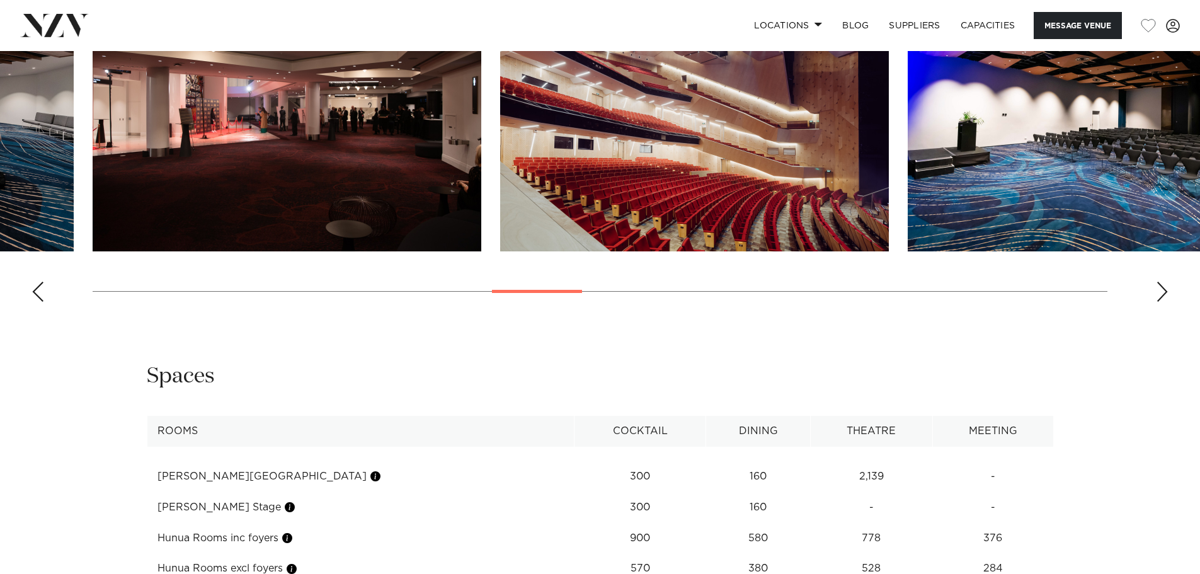
click at [35, 302] on div "Previous slide" at bounding box center [37, 291] width 13 height 20
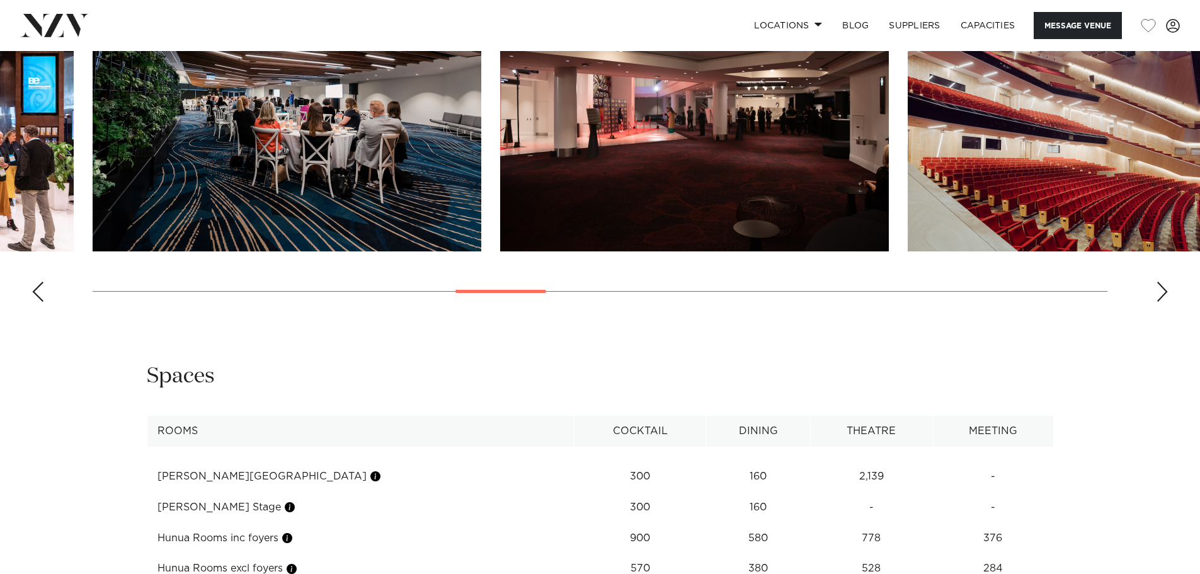
click at [35, 302] on div "Previous slide" at bounding box center [37, 291] width 13 height 20
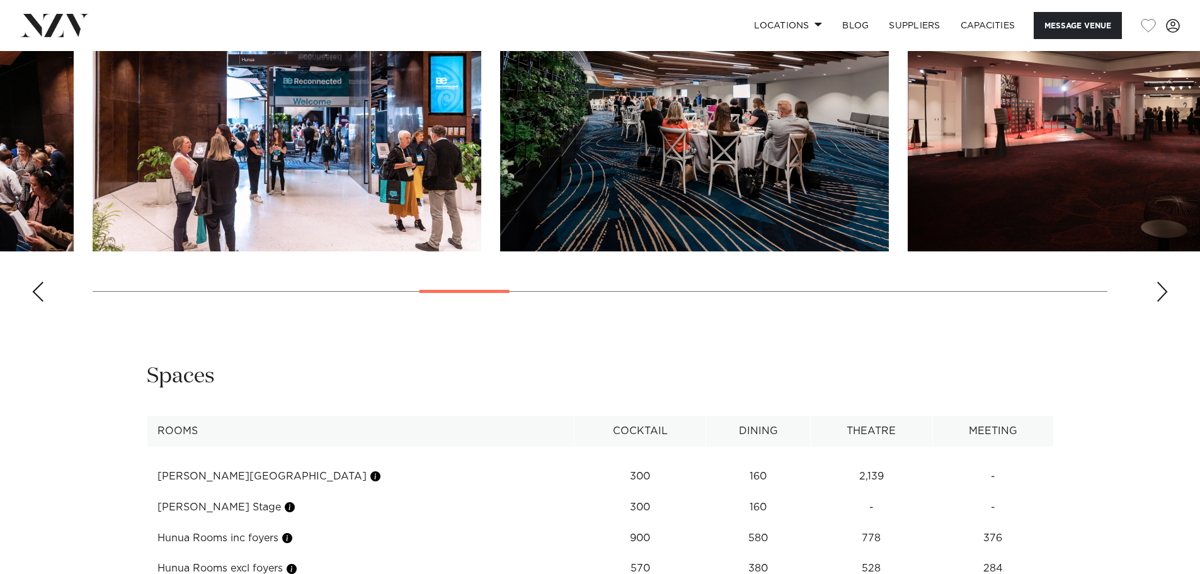
click at [35, 302] on div "Previous slide" at bounding box center [37, 291] width 13 height 20
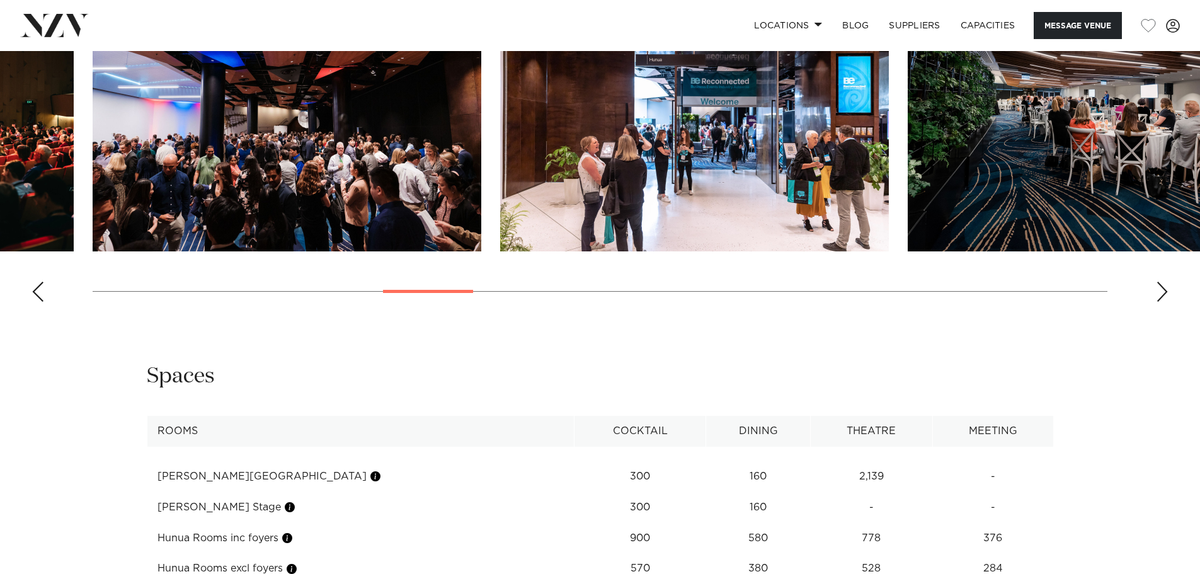
click at [35, 302] on div "Previous slide" at bounding box center [37, 291] width 13 height 20
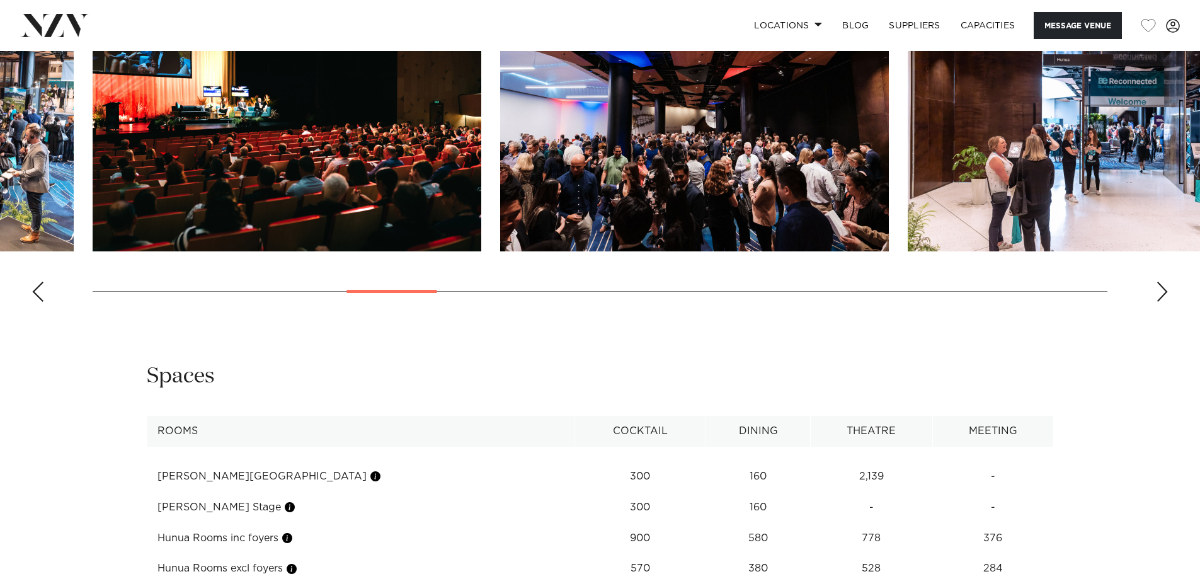
click at [35, 302] on div "Previous slide" at bounding box center [37, 291] width 13 height 20
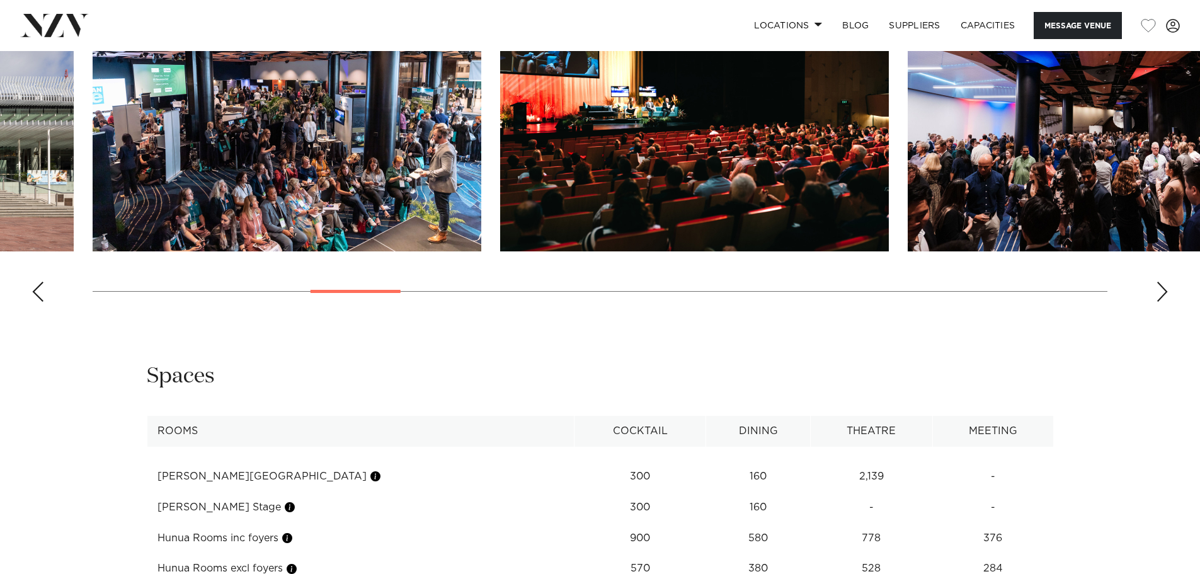
click at [35, 302] on div "Previous slide" at bounding box center [37, 291] width 13 height 20
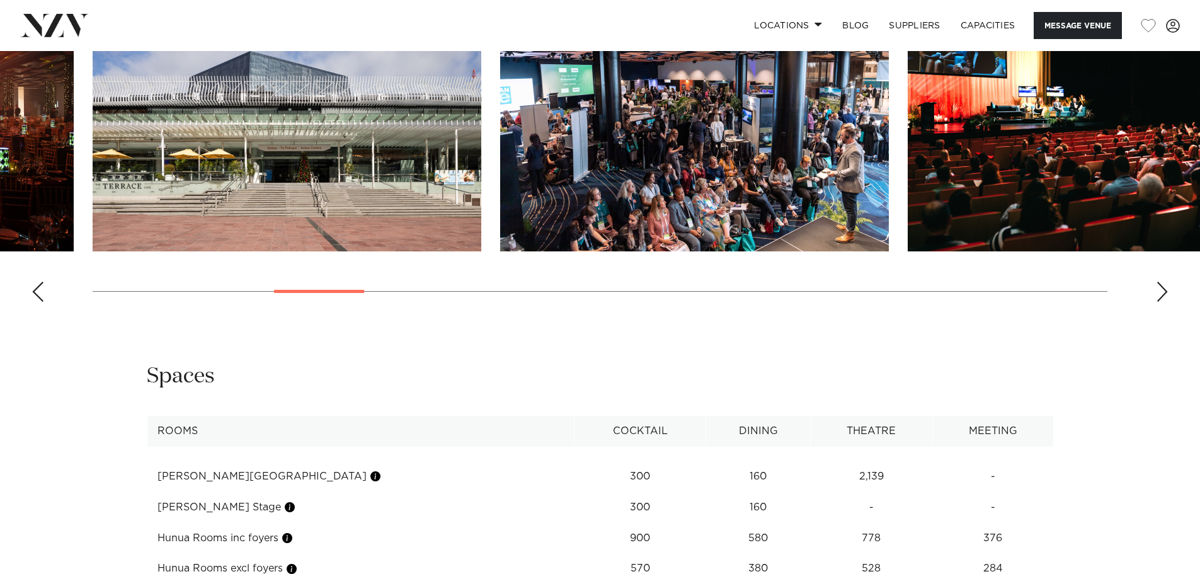
click at [35, 302] on div "Previous slide" at bounding box center [37, 291] width 13 height 20
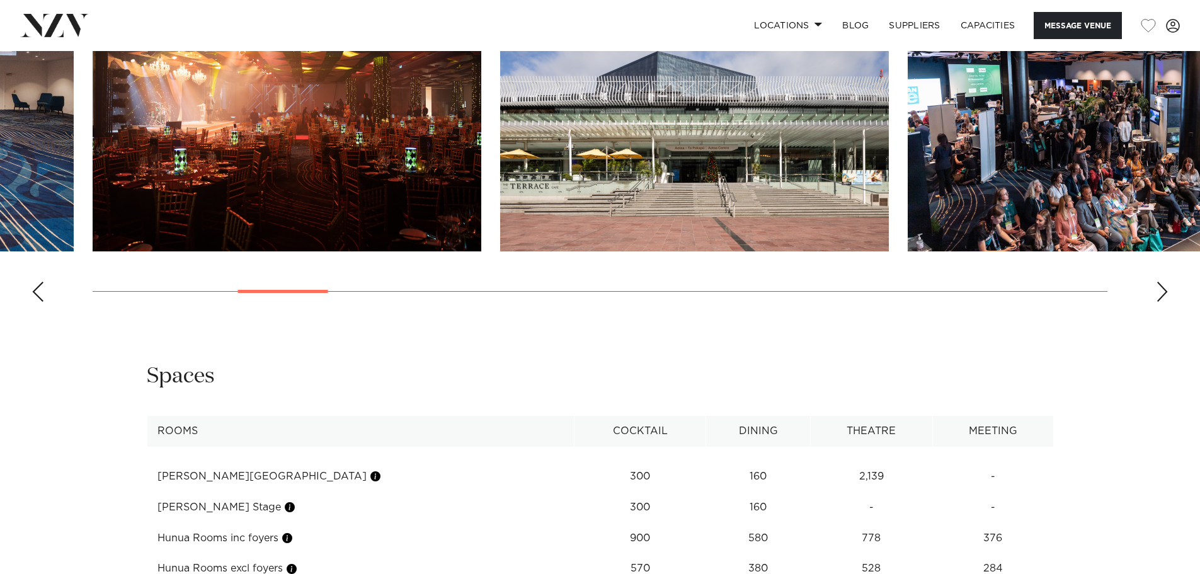
click at [35, 302] on div "Previous slide" at bounding box center [37, 291] width 13 height 20
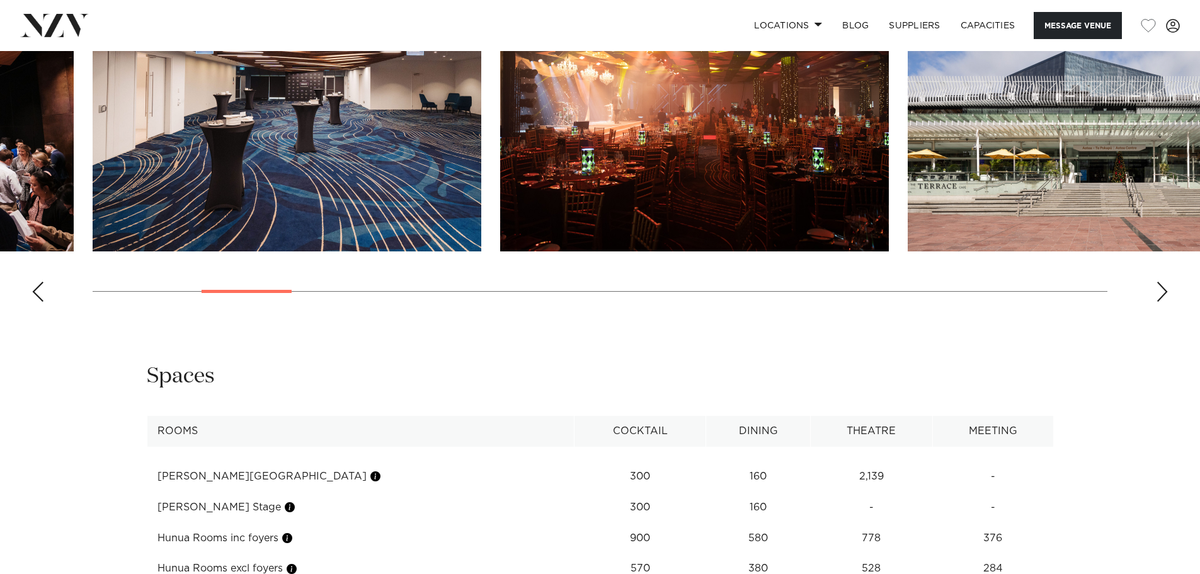
click at [758, 212] on img "5 / 28" at bounding box center [694, 108] width 389 height 285
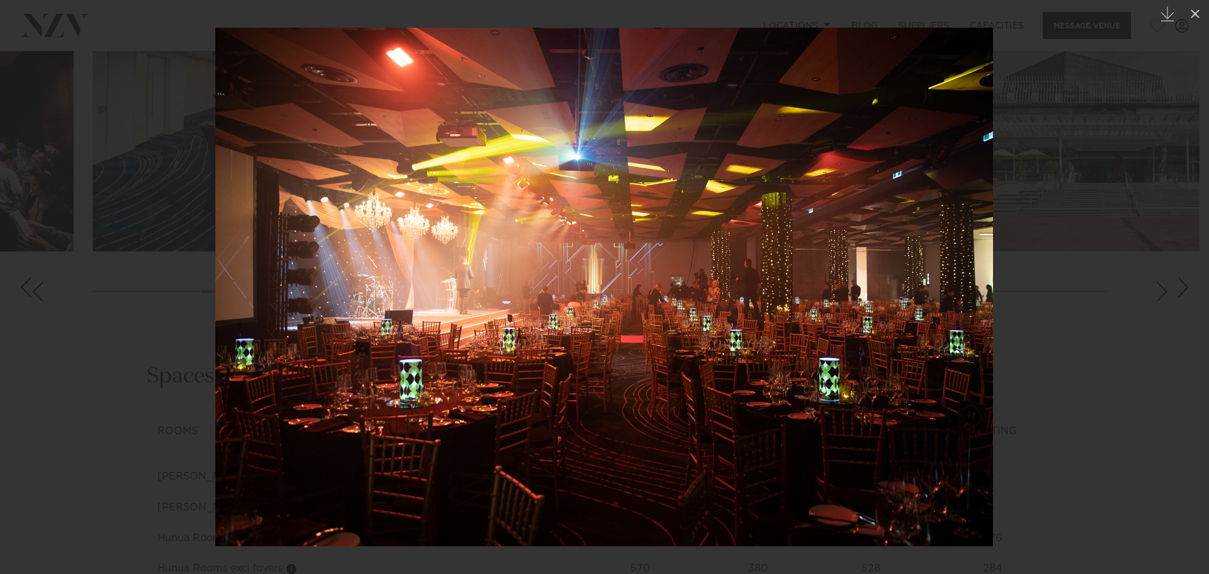
click at [154, 249] on div at bounding box center [604, 287] width 1209 height 574
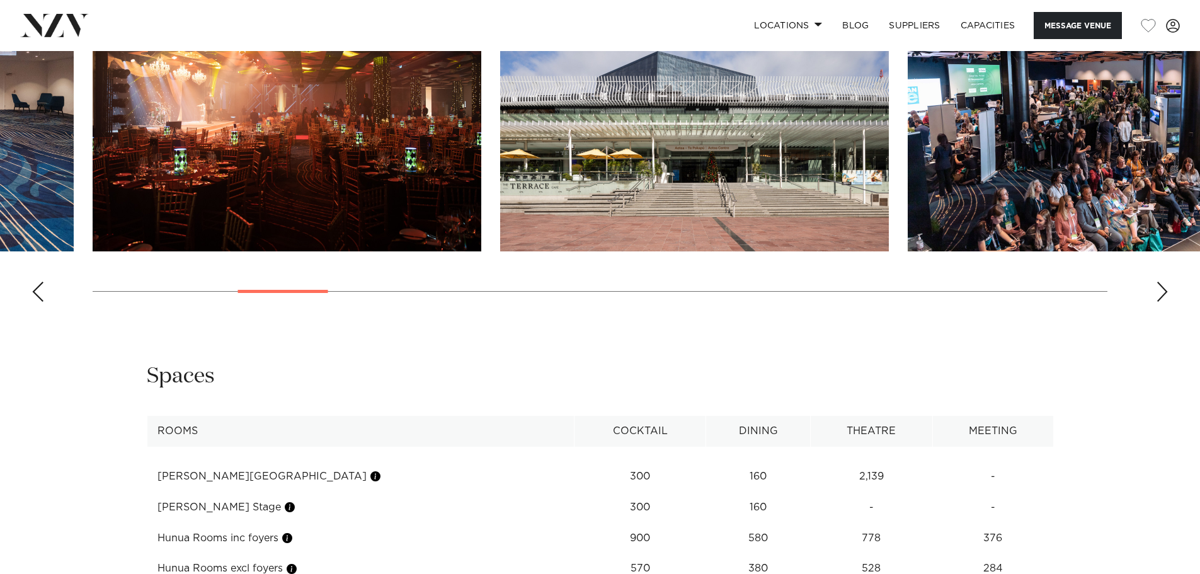
click at [1169, 312] on swiper-container at bounding box center [600, 139] width 1200 height 346
click at [1173, 312] on swiper-container at bounding box center [600, 139] width 1200 height 346
click at [1169, 312] on swiper-container at bounding box center [600, 139] width 1200 height 346
click at [1160, 302] on div "Next slide" at bounding box center [1162, 291] width 13 height 20
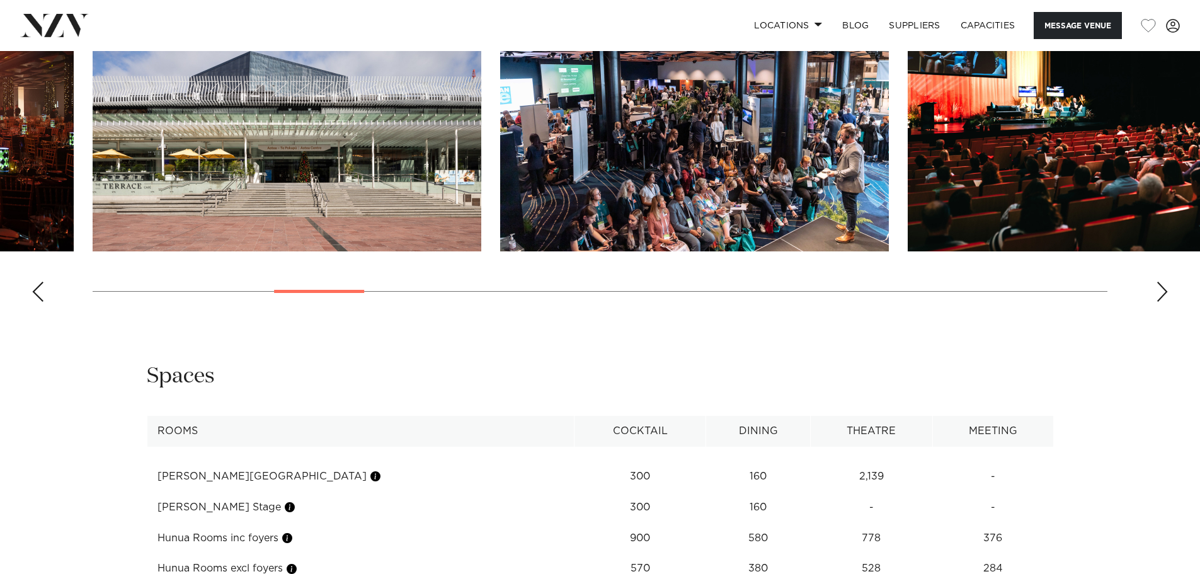
click at [1158, 302] on div "Next slide" at bounding box center [1162, 291] width 13 height 20
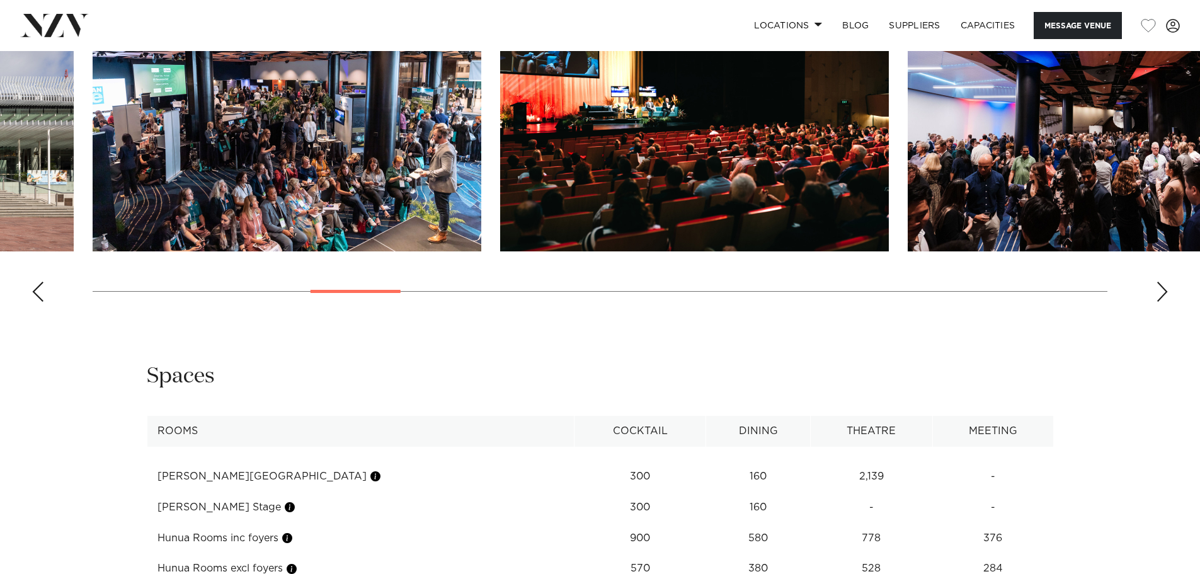
click at [1158, 302] on div "Next slide" at bounding box center [1162, 291] width 13 height 20
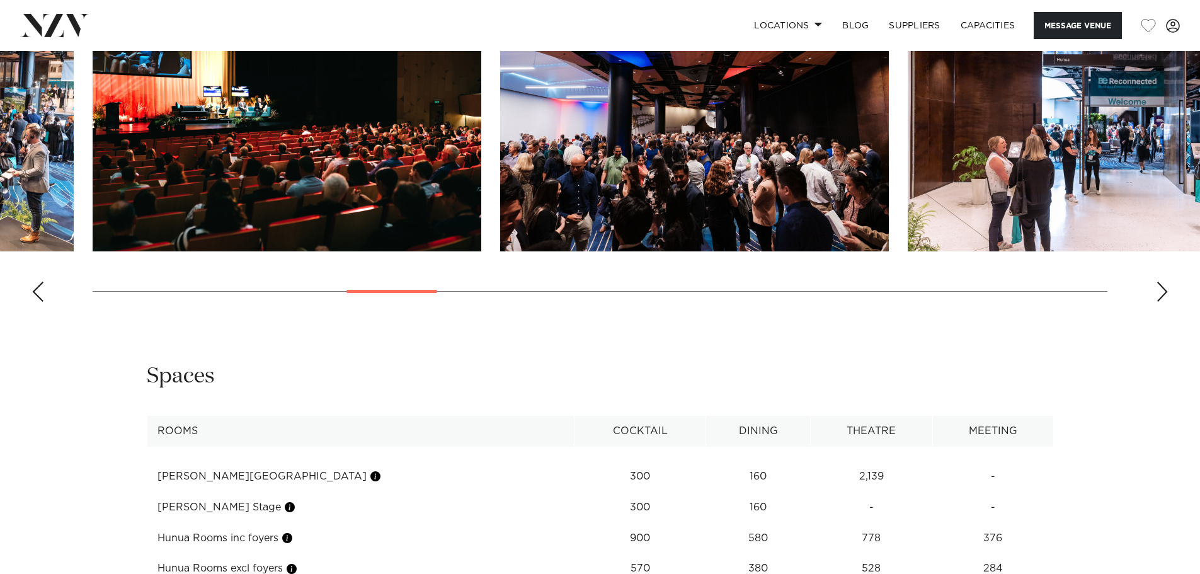
click at [1158, 302] on div "Next slide" at bounding box center [1162, 291] width 13 height 20
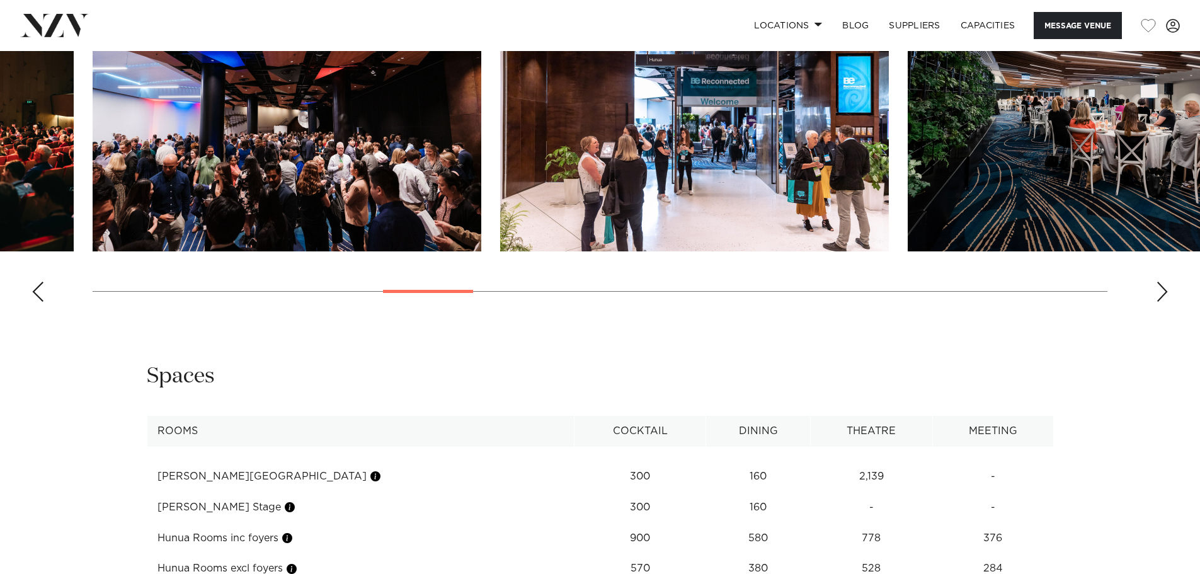
click at [1158, 302] on div "Next slide" at bounding box center [1162, 291] width 13 height 20
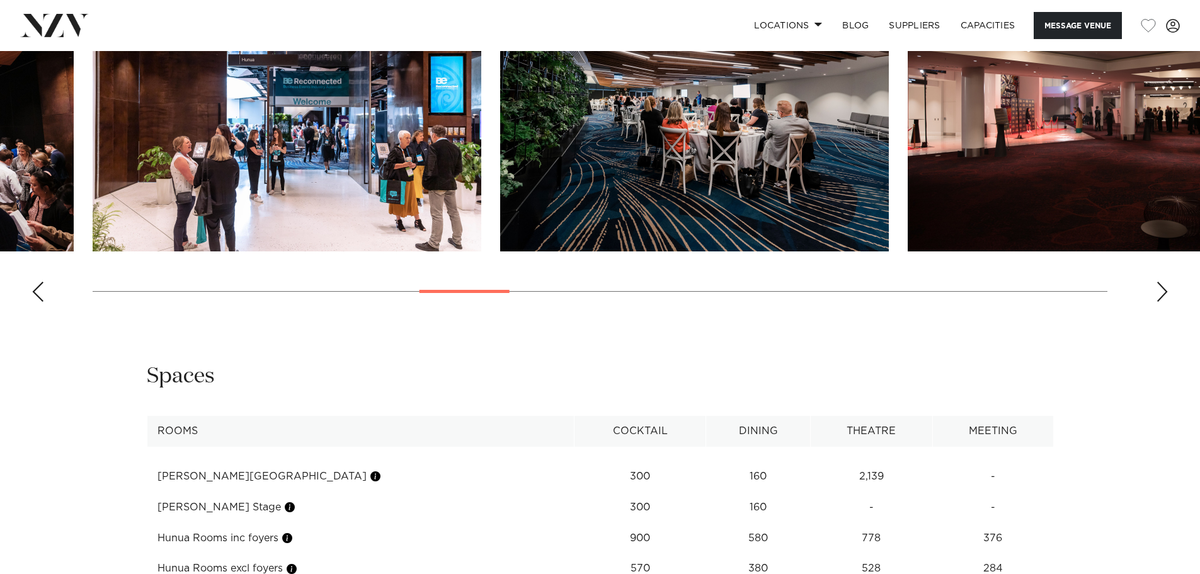
click at [1158, 302] on div "Next slide" at bounding box center [1162, 291] width 13 height 20
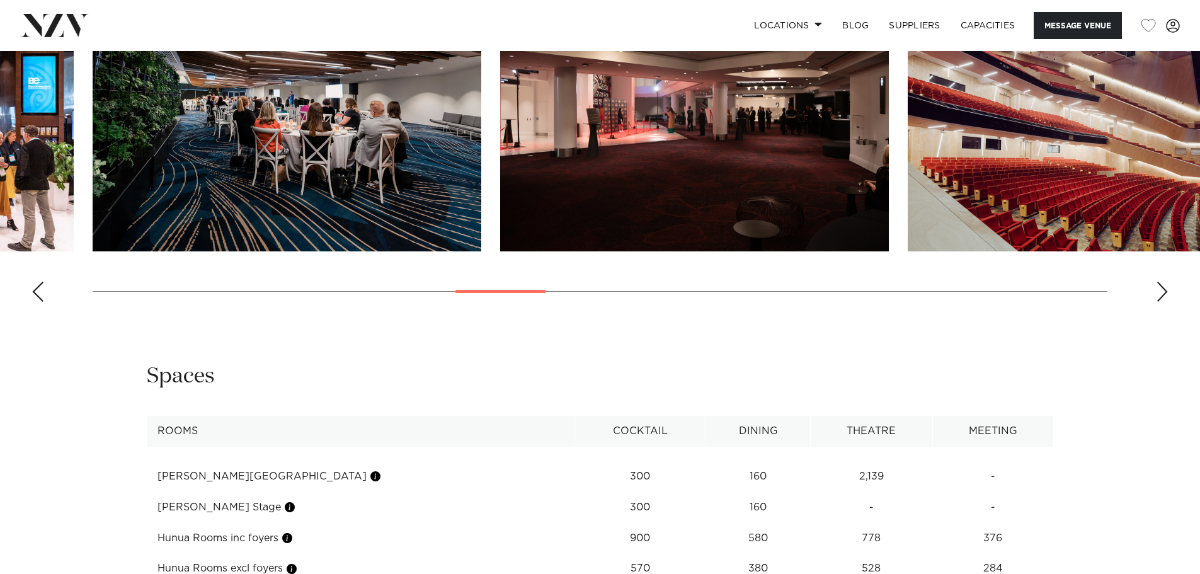
click at [1158, 302] on div "Next slide" at bounding box center [1162, 291] width 13 height 20
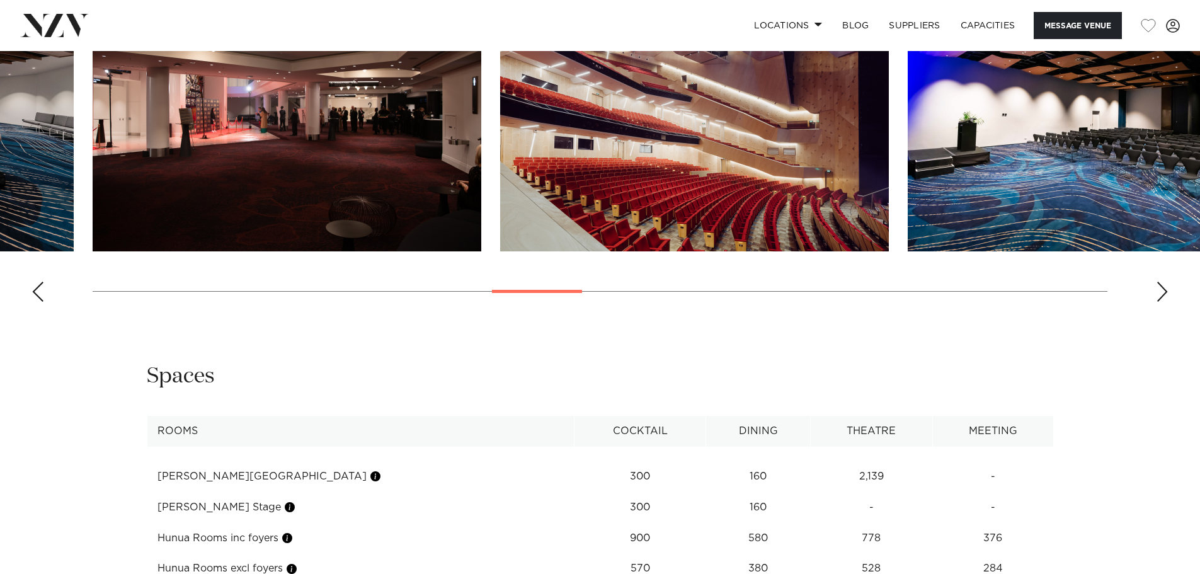
click at [1158, 302] on div "Next slide" at bounding box center [1162, 291] width 13 height 20
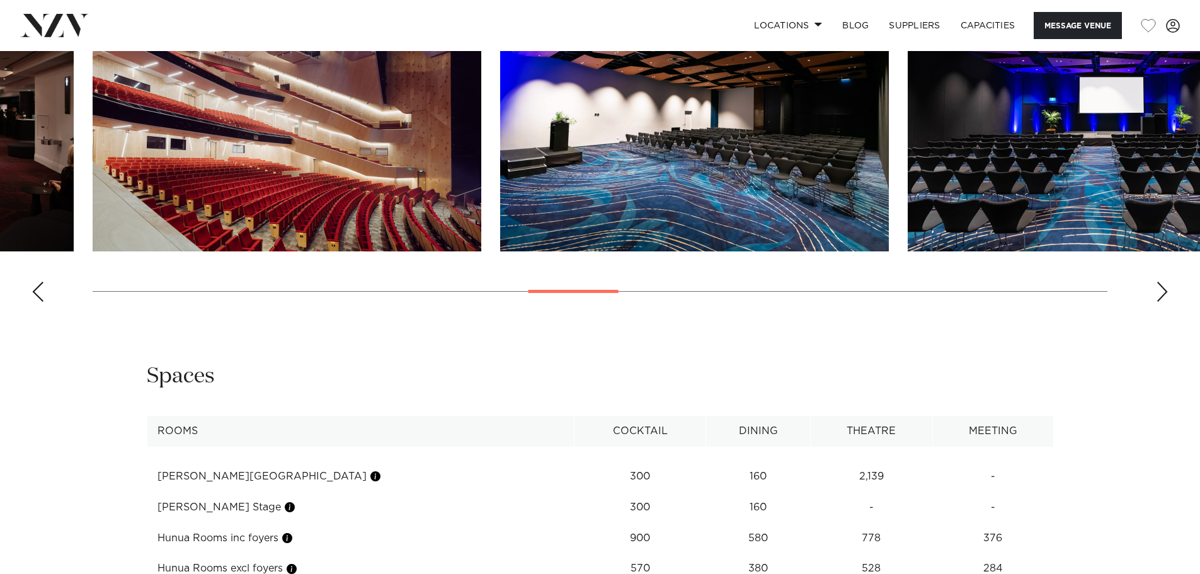
click at [1158, 302] on div "Next slide" at bounding box center [1162, 291] width 13 height 20
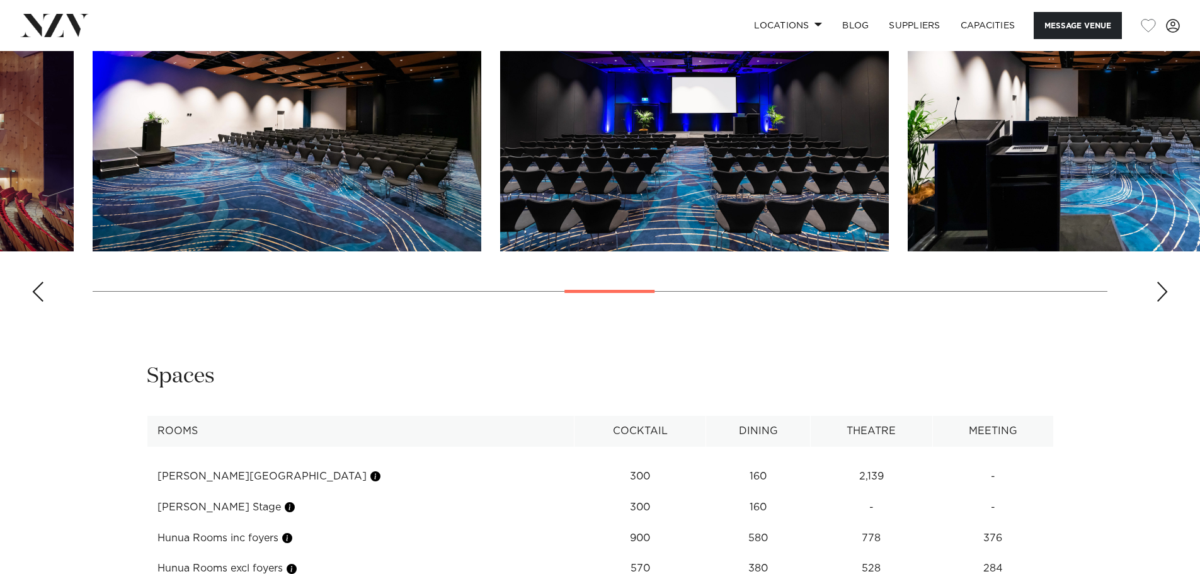
click at [1158, 302] on div "Next slide" at bounding box center [1162, 291] width 13 height 20
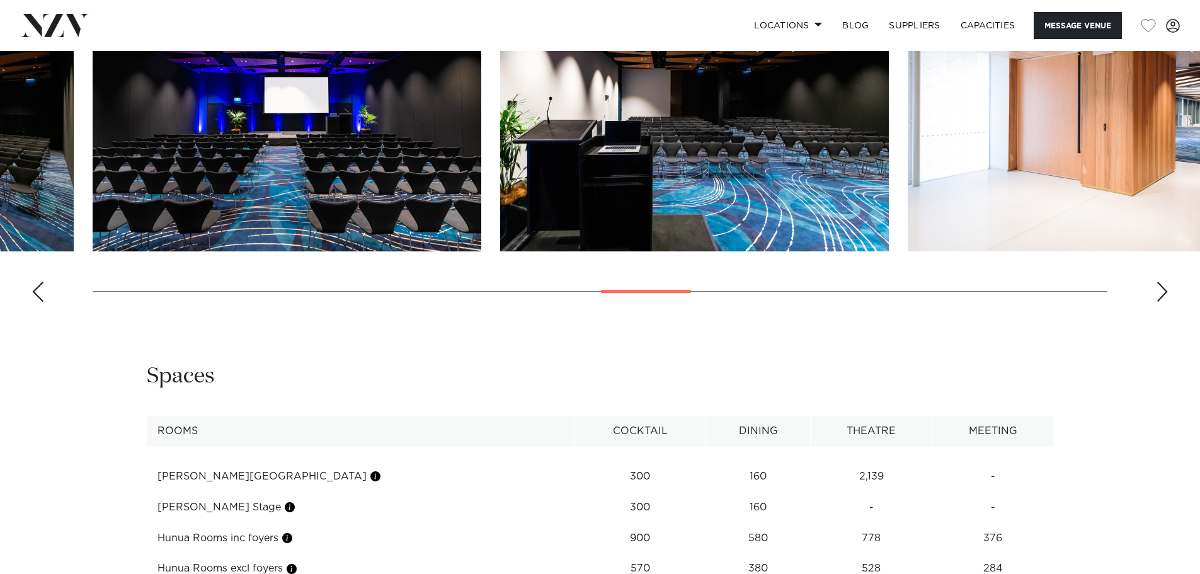
click at [1158, 302] on div "Next slide" at bounding box center [1162, 291] width 13 height 20
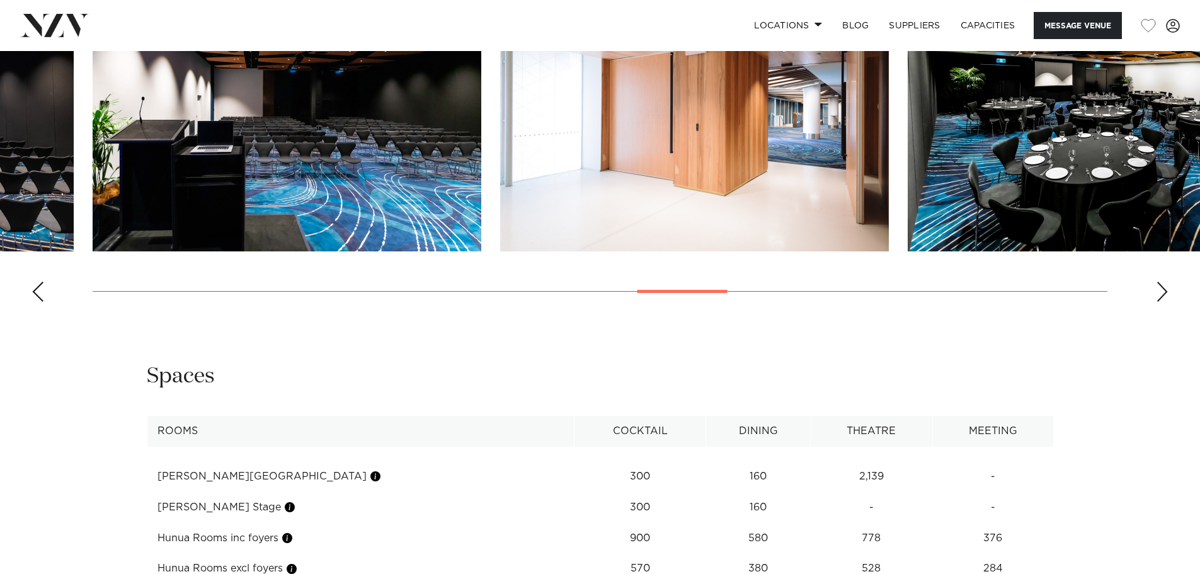
click at [1158, 302] on div "Next slide" at bounding box center [1162, 291] width 13 height 20
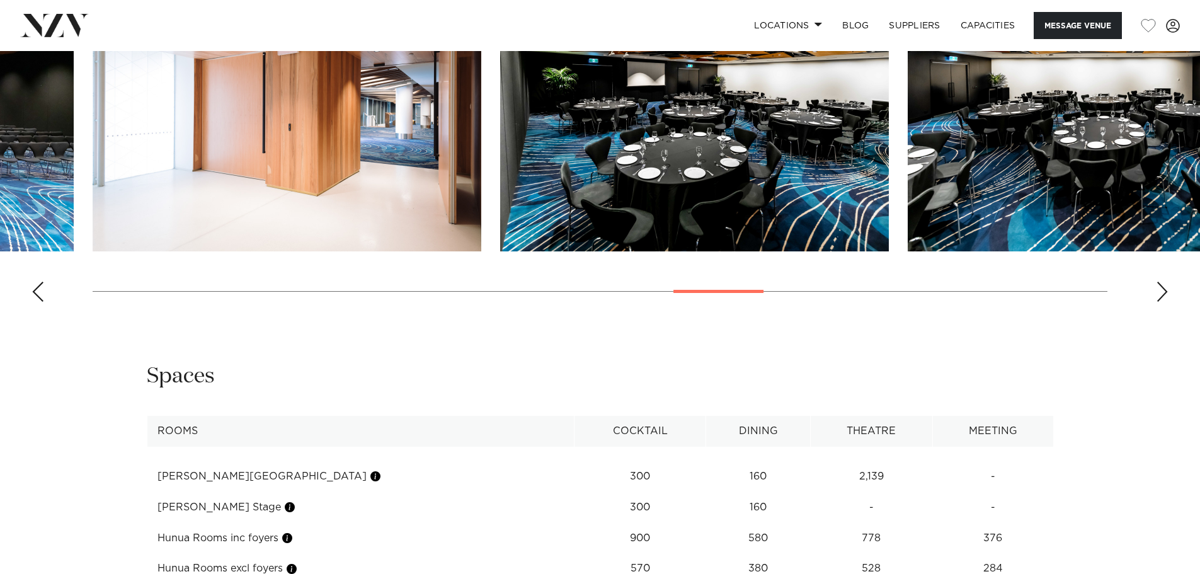
click at [691, 156] on img "18 / 28" at bounding box center [694, 108] width 389 height 285
